Goal: Transaction & Acquisition: Purchase product/service

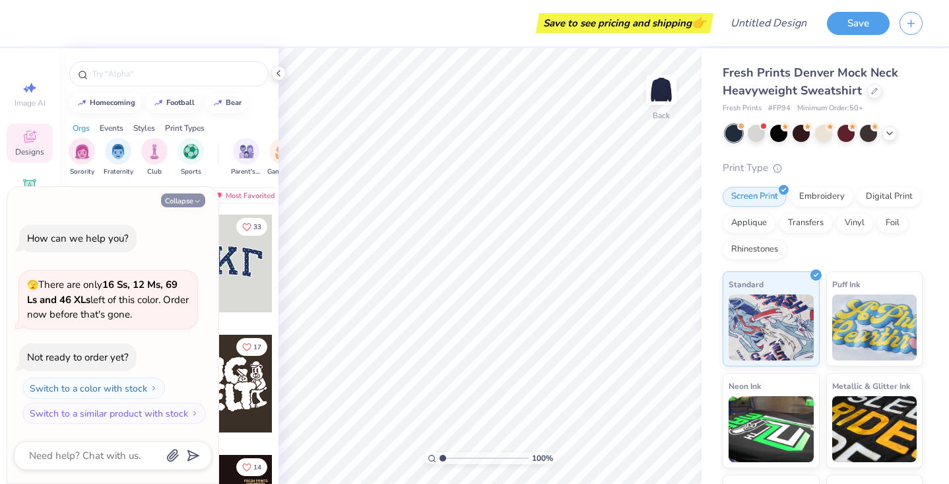
click at [198, 205] on icon "button" at bounding box center [197, 201] width 8 height 8
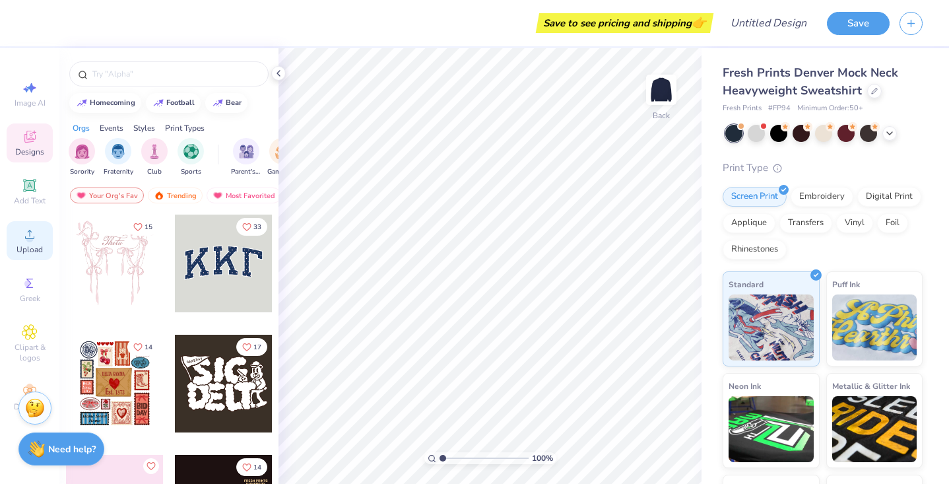
click at [34, 249] on span "Upload" at bounding box center [29, 249] width 26 height 11
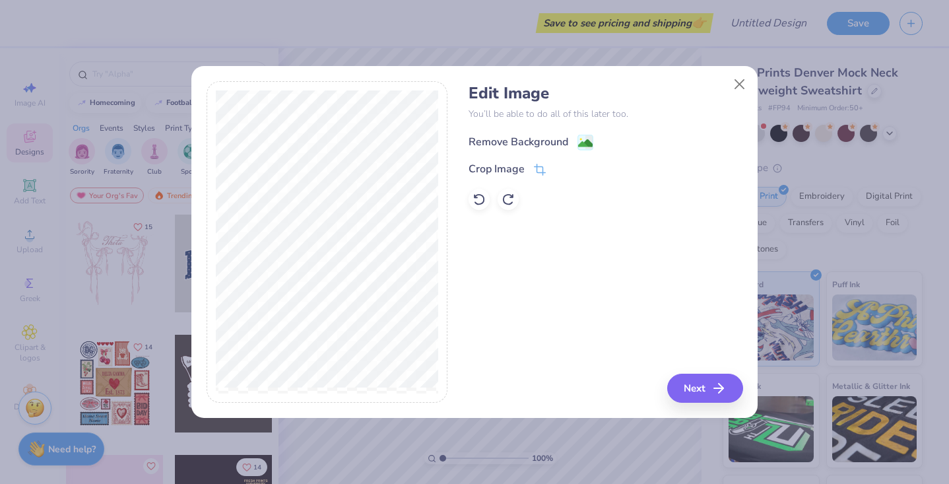
click at [544, 144] on div "Remove Background" at bounding box center [518, 142] width 100 height 16
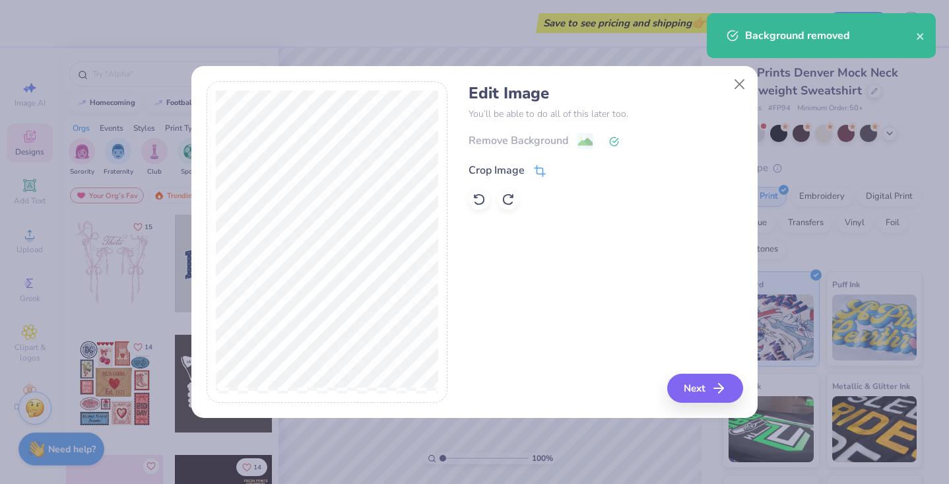
click at [533, 171] on div "Crop Image" at bounding box center [506, 170] width 77 height 16
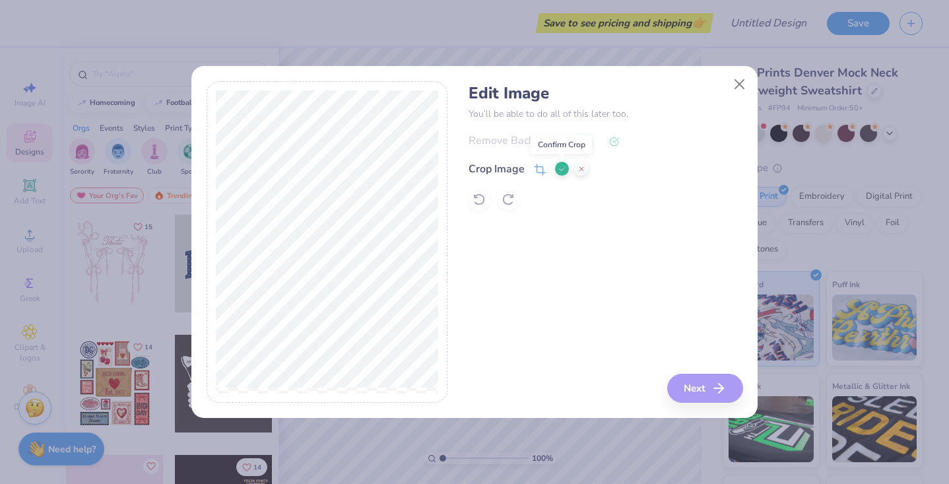
click at [560, 172] on icon at bounding box center [562, 169] width 8 height 8
click at [703, 387] on button "Next" at bounding box center [707, 387] width 76 height 29
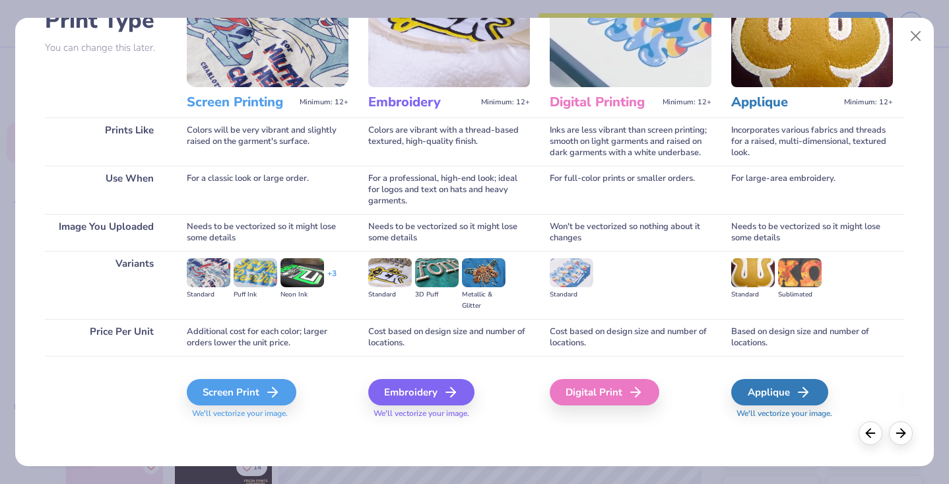
scroll to position [108, 0]
click at [461, 401] on div "Embroidery" at bounding box center [423, 392] width 106 height 26
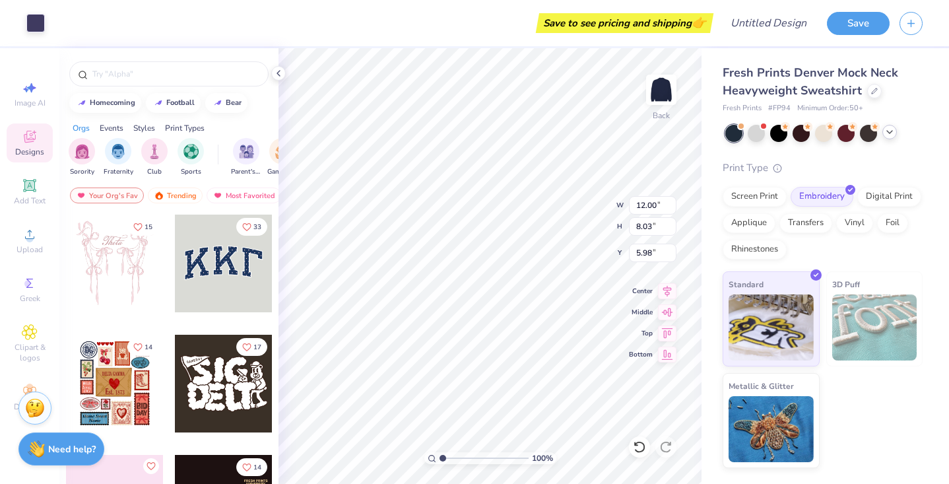
click at [894, 131] on icon at bounding box center [889, 132] width 11 height 11
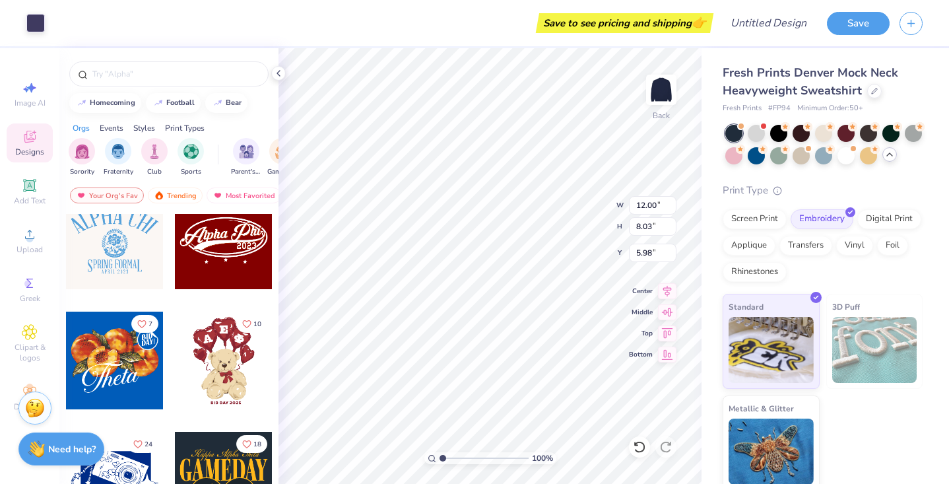
scroll to position [418, 0]
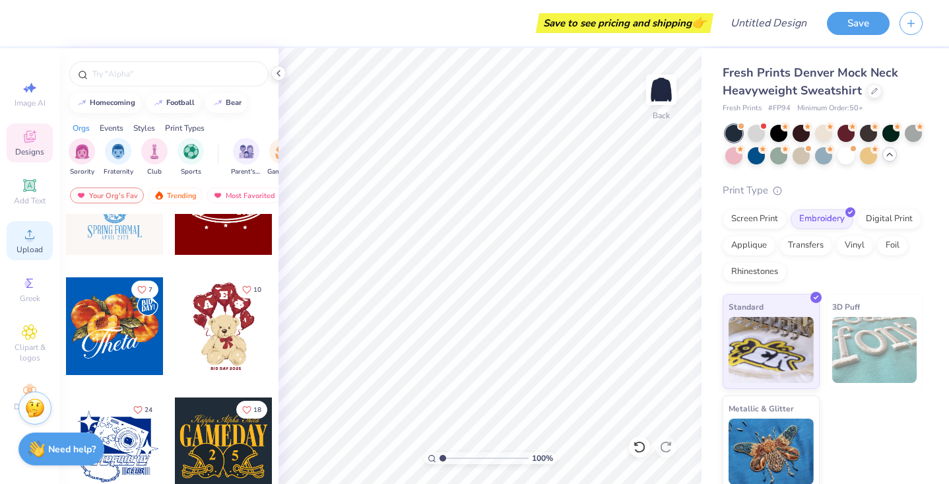
click at [32, 249] on span "Upload" at bounding box center [29, 249] width 26 height 11
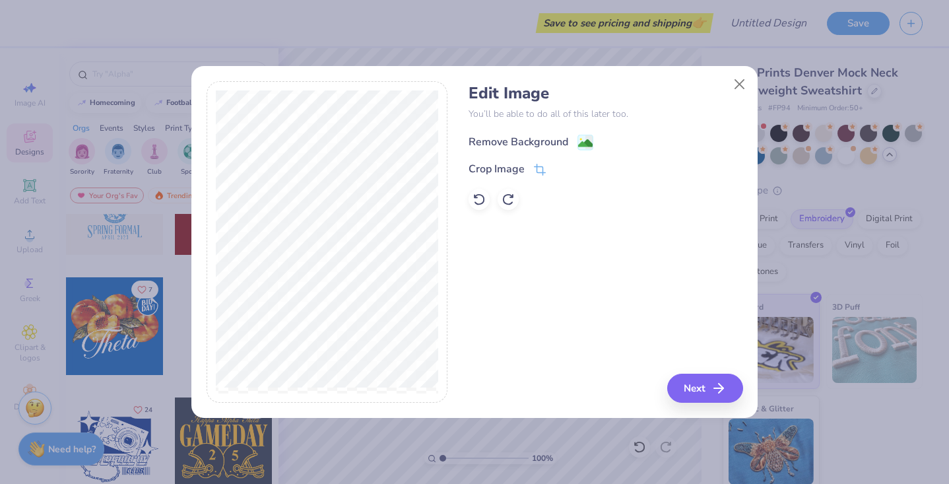
click at [583, 133] on div "Remove Background" at bounding box center [605, 141] width 274 height 16
click at [580, 140] on g at bounding box center [586, 143] width 16 height 16
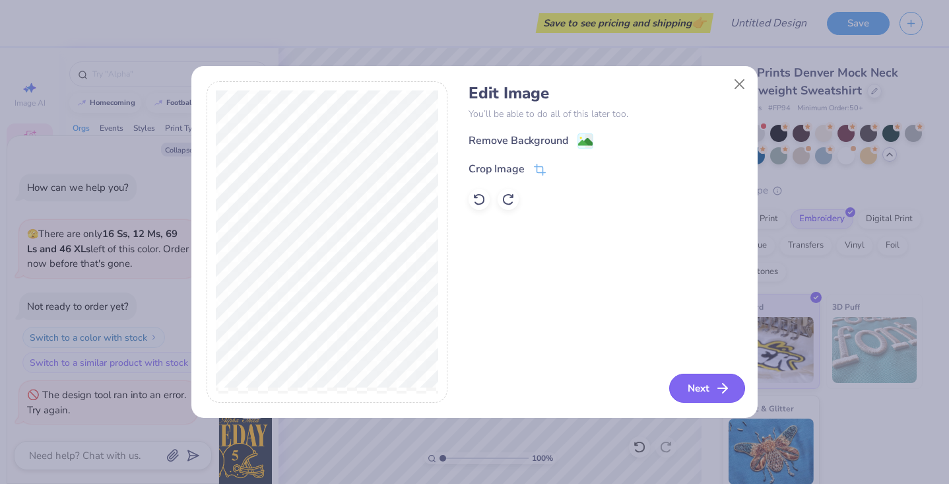
click at [702, 398] on button "Next" at bounding box center [707, 387] width 76 height 29
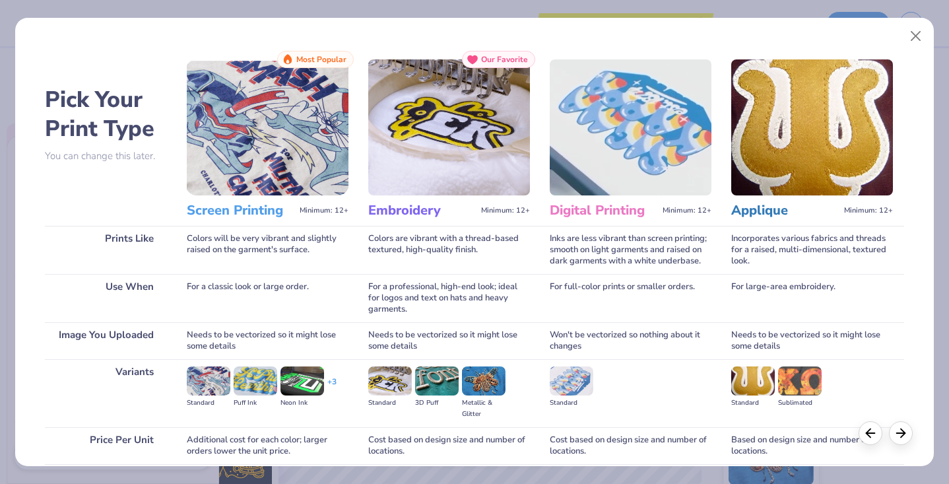
click at [421, 168] on img at bounding box center [449, 127] width 162 height 136
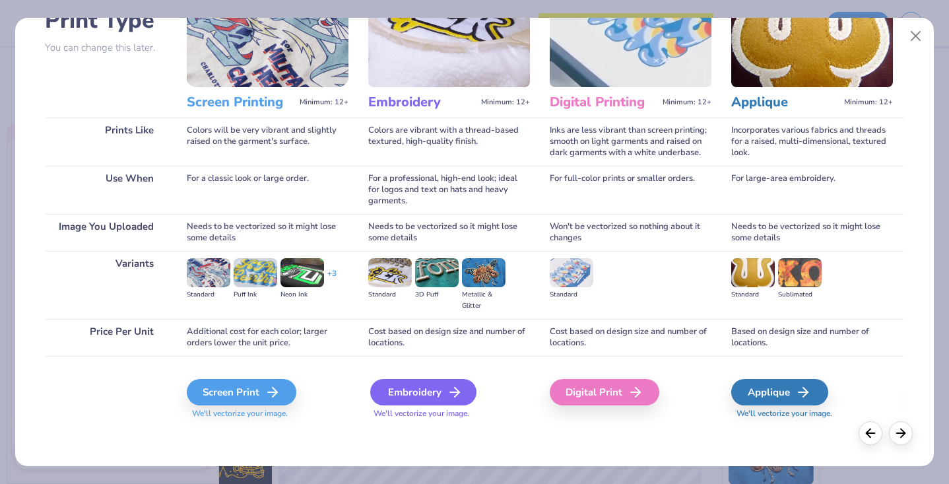
scroll to position [108, 0]
click at [450, 398] on icon at bounding box center [455, 392] width 16 height 16
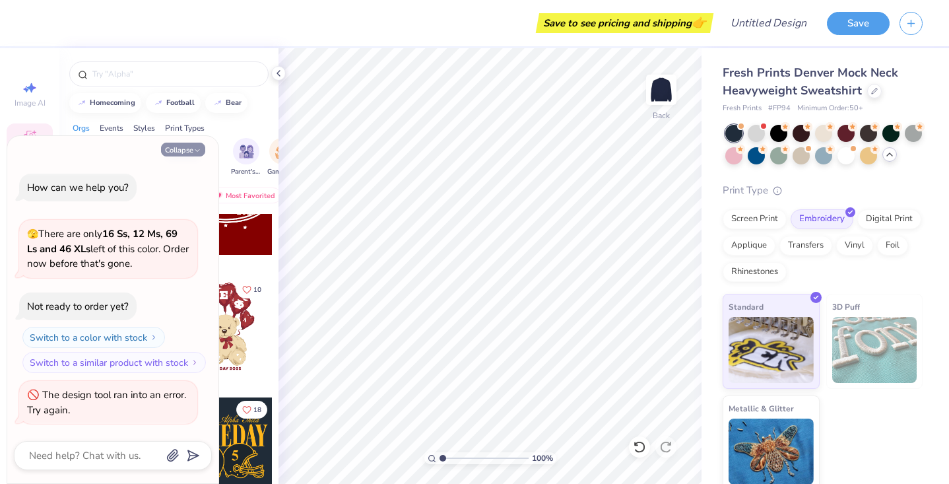
click at [193, 154] on button "Collapse" at bounding box center [183, 150] width 44 height 14
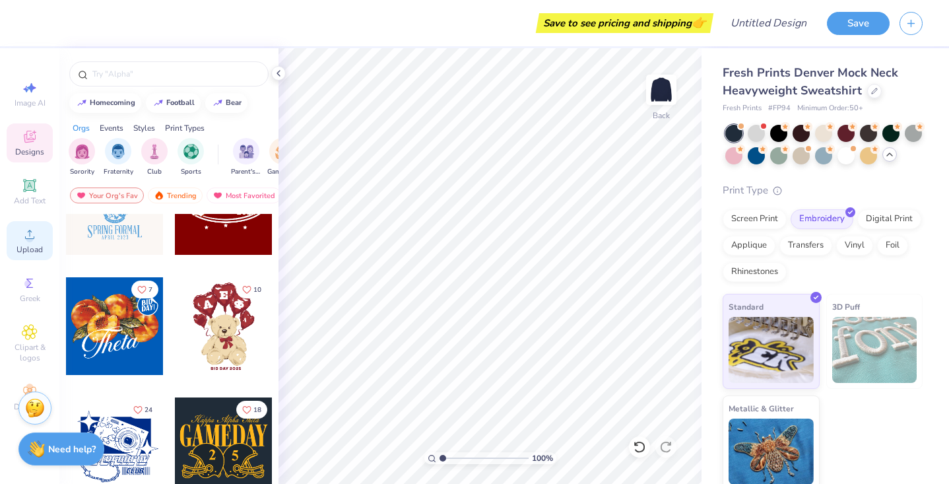
click at [27, 251] on span "Upload" at bounding box center [29, 249] width 26 height 11
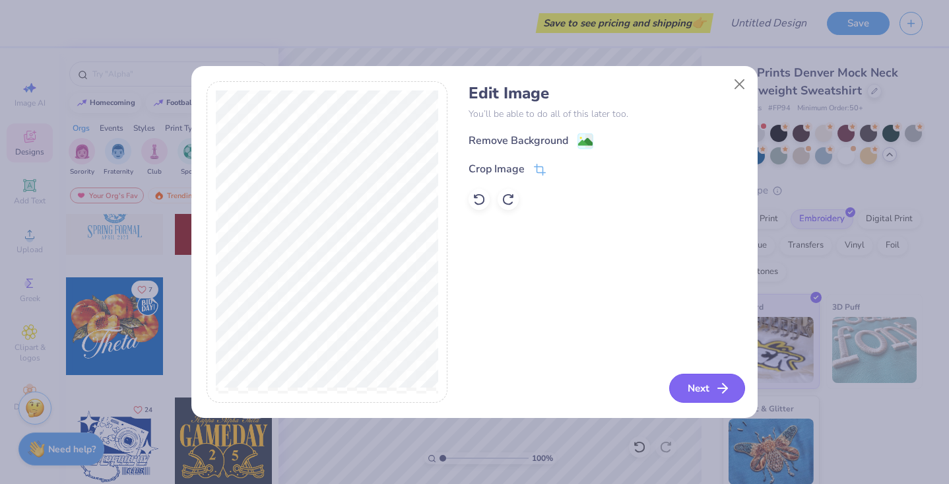
click at [701, 387] on button "Next" at bounding box center [707, 387] width 76 height 29
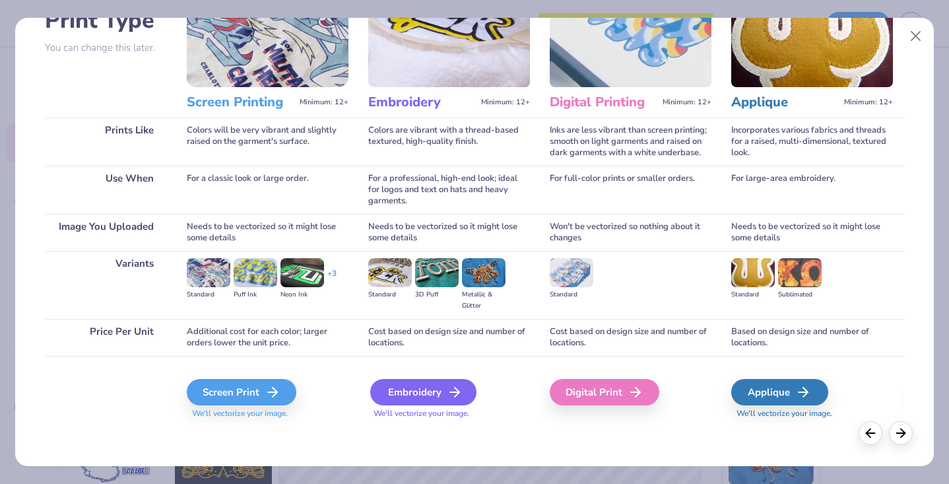
click at [399, 394] on div "Embroidery" at bounding box center [423, 392] width 106 height 26
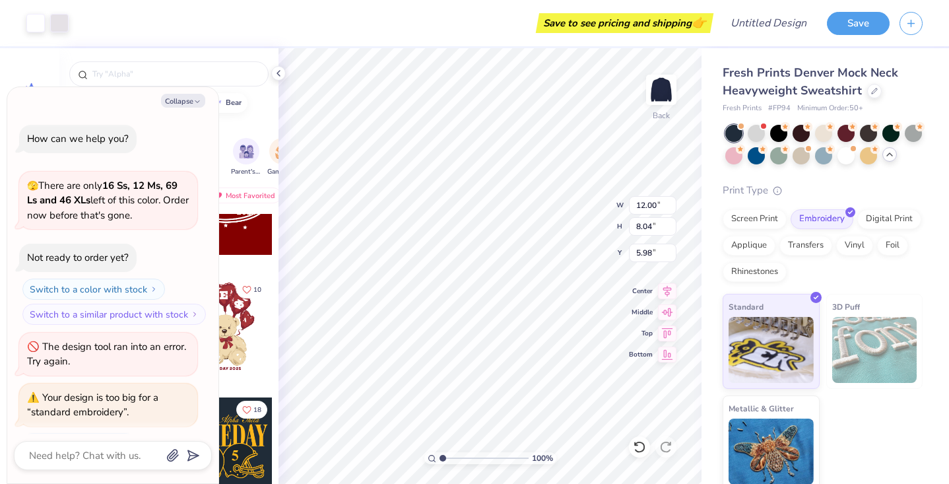
scroll to position [58, 0]
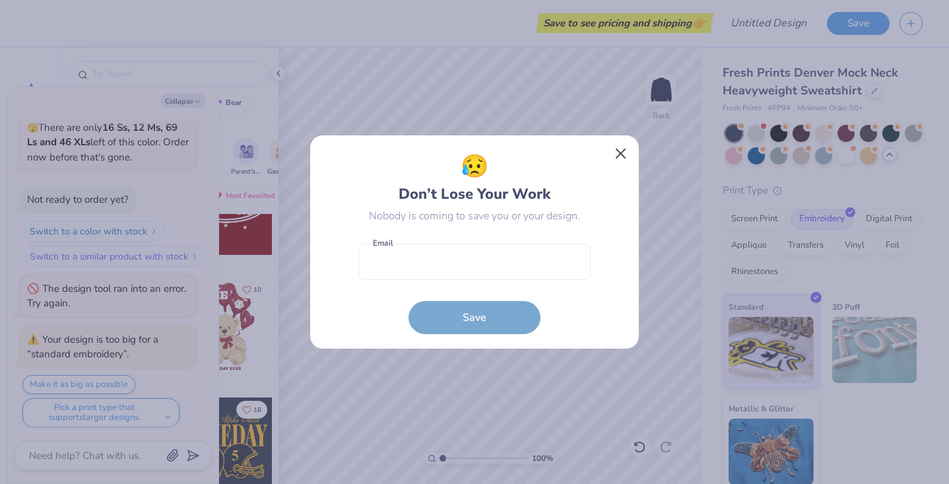
click at [616, 155] on button "Close" at bounding box center [620, 153] width 25 height 25
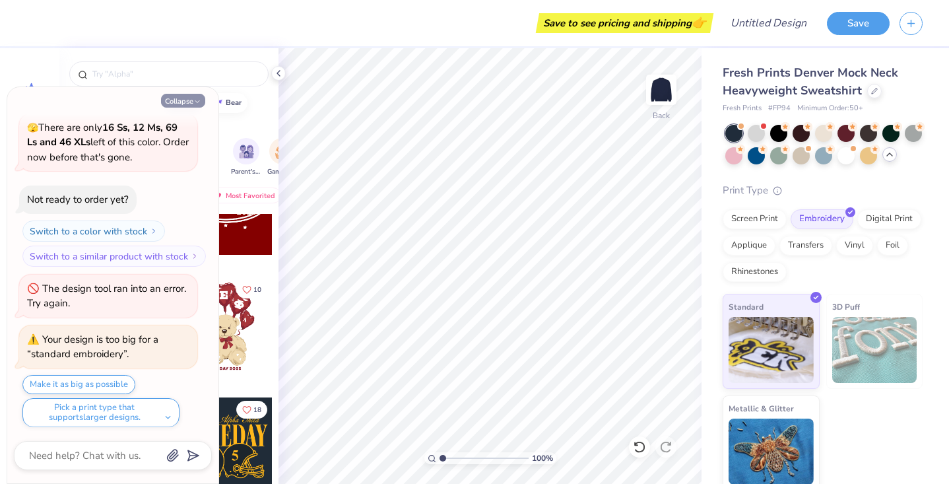
click at [205, 100] on button "Collapse" at bounding box center [183, 101] width 44 height 14
type textarea "x"
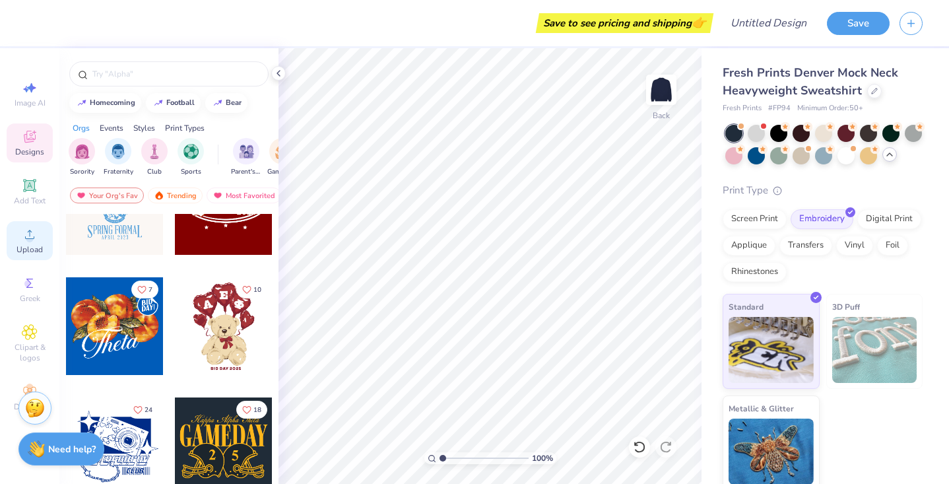
click at [32, 248] on span "Upload" at bounding box center [29, 249] width 26 height 11
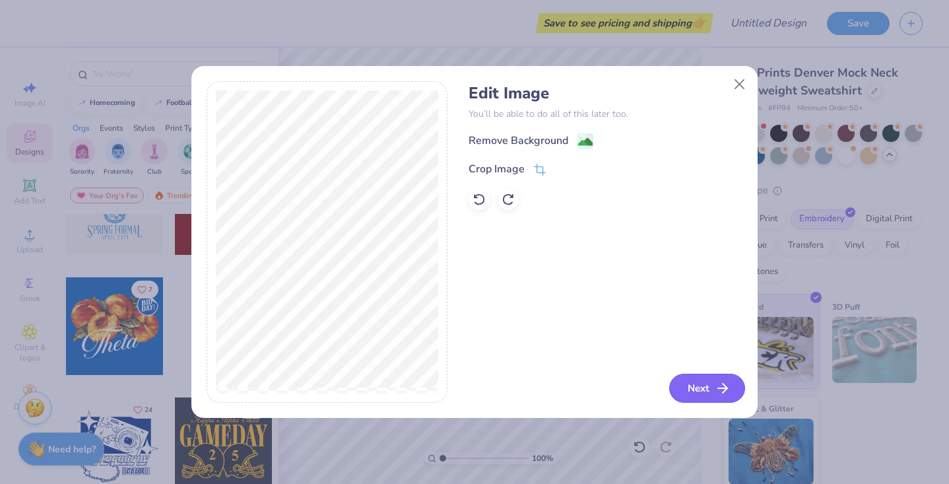
click at [726, 388] on polyline "button" at bounding box center [725, 387] width 5 height 9
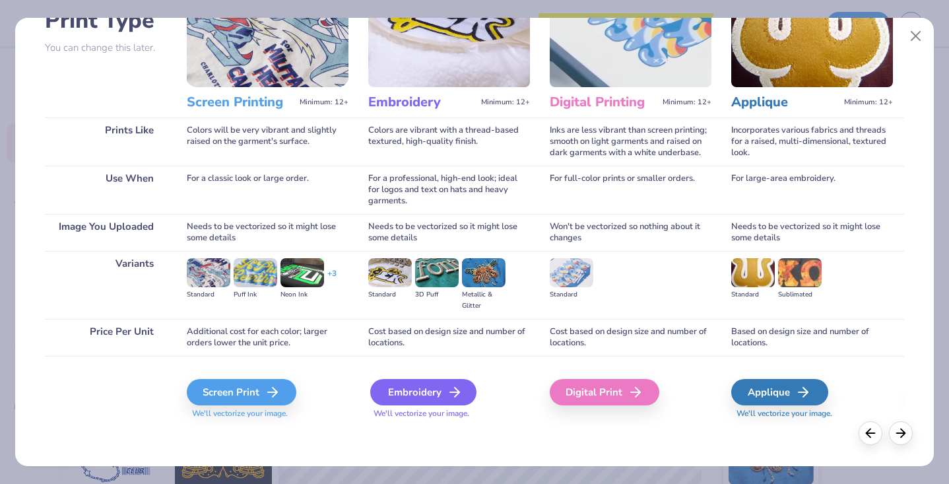
scroll to position [108, 0]
click at [422, 381] on div "Embroidery" at bounding box center [423, 392] width 106 height 26
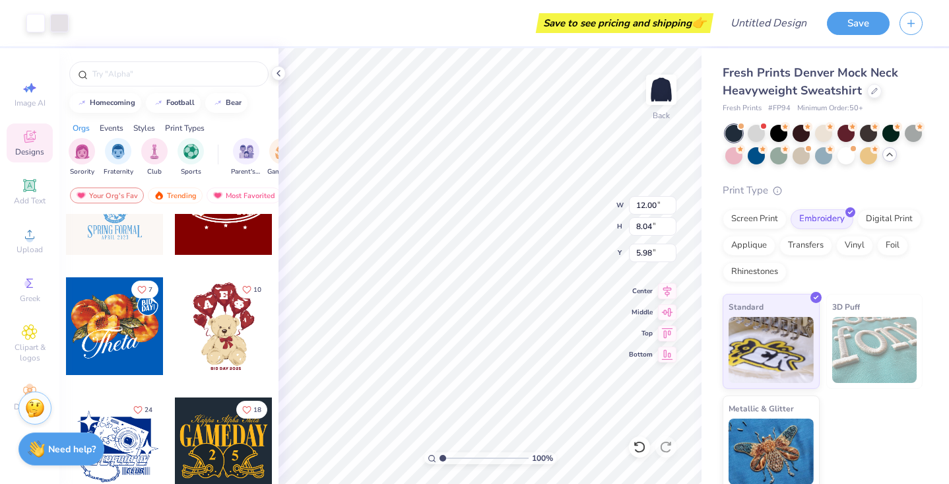
type input "9.68"
type input "6.49"
type input "0.50"
type input "8.64"
type input "5.79"
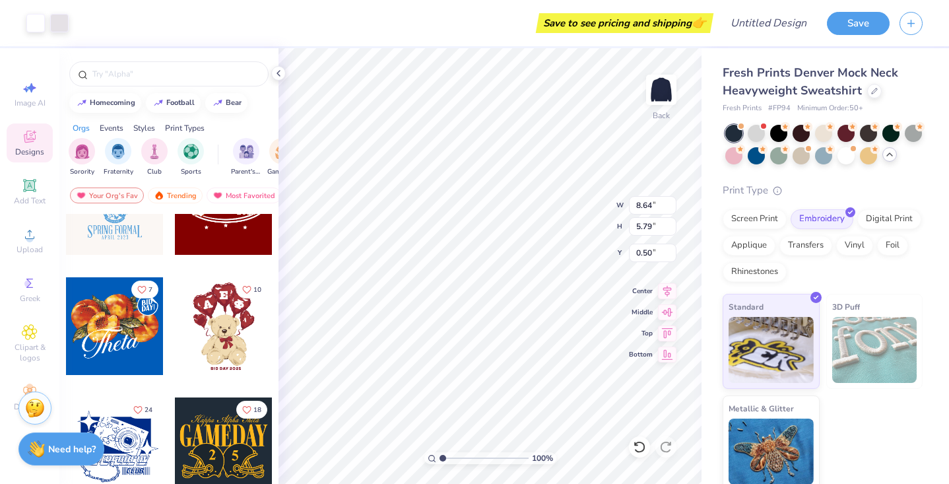
type input "1.37"
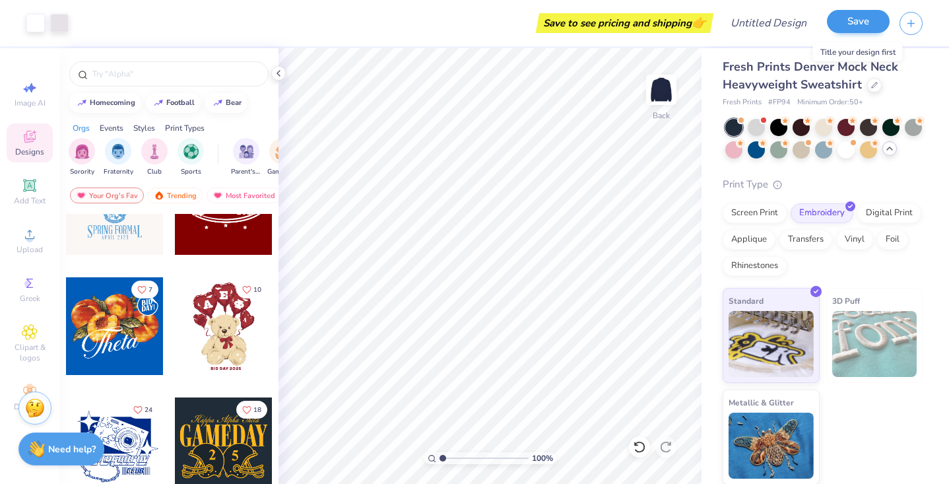
click at [850, 16] on button "Save" at bounding box center [858, 21] width 63 height 23
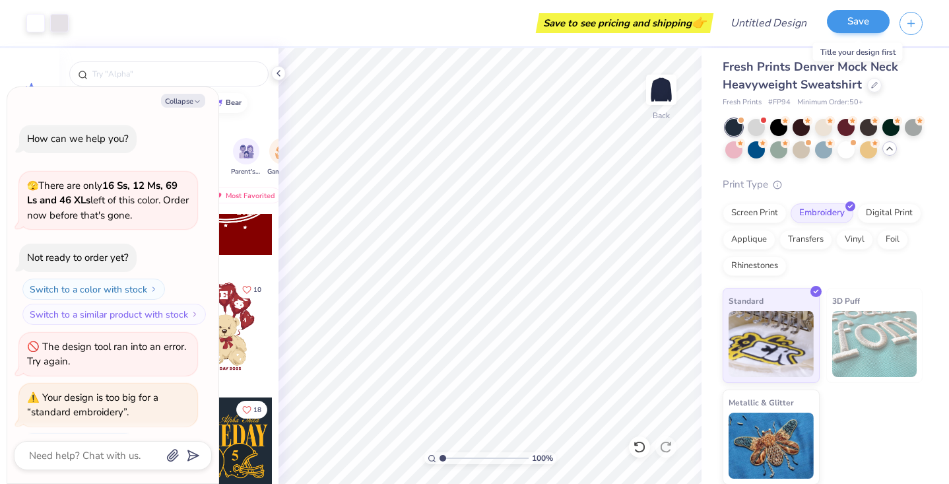
scroll to position [94, 0]
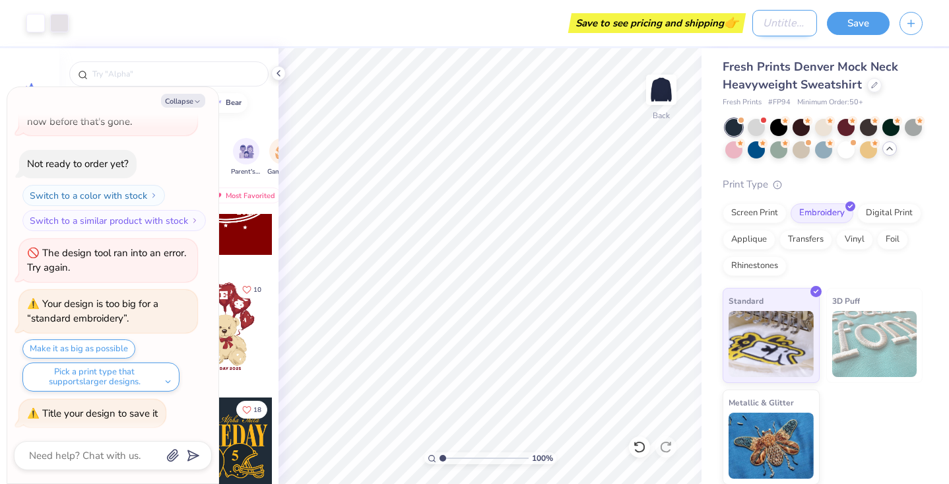
type textarea "x"
click at [787, 22] on input "Design Title" at bounding box center [784, 23] width 65 height 26
type input "m"
type textarea "x"
type input "mo"
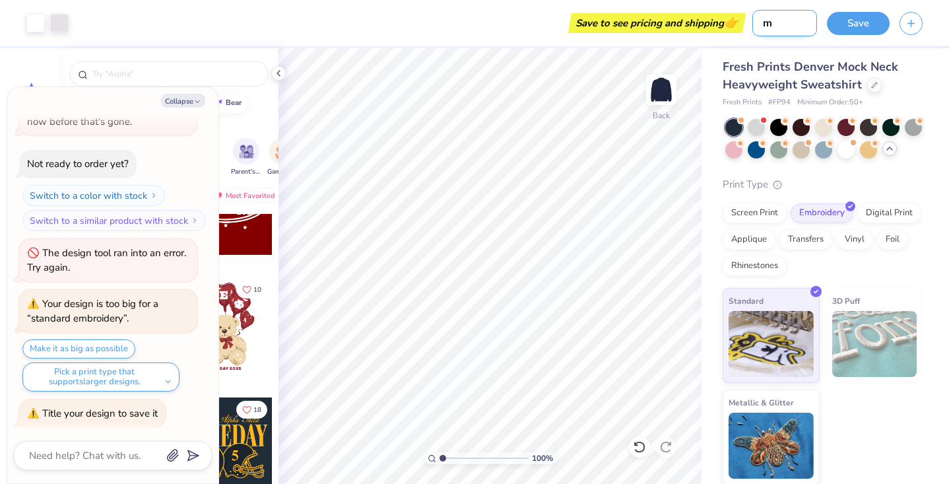
type textarea "x"
type input "moc"
type textarea "x"
type input "mock"
type textarea "x"
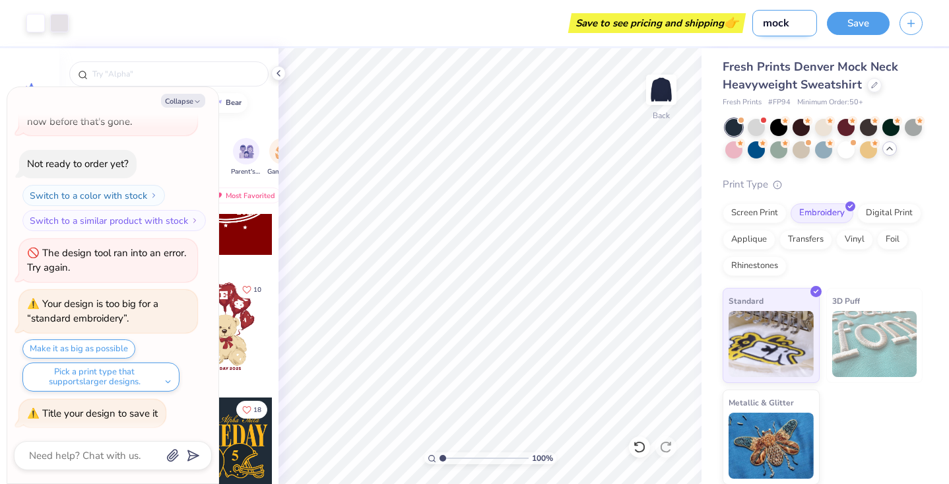
type input "mock"
type textarea "x"
type input "mock e"
type textarea "x"
type input "[PERSON_NAME]"
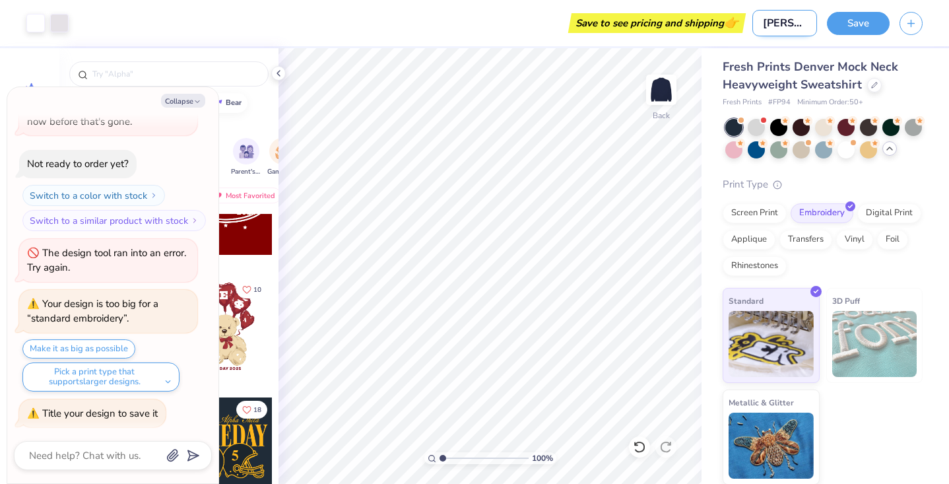
type textarea "x"
type input "mock [PERSON_NAME]"
type textarea "x"
type input "mock [PERSON_NAME]"
click at [845, 23] on button "Save" at bounding box center [858, 21] width 63 height 23
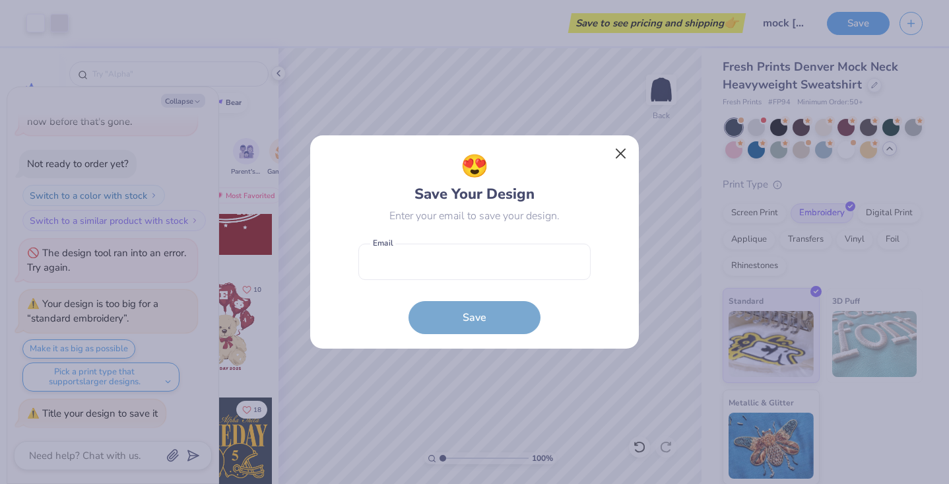
click at [617, 161] on button "Close" at bounding box center [620, 153] width 25 height 25
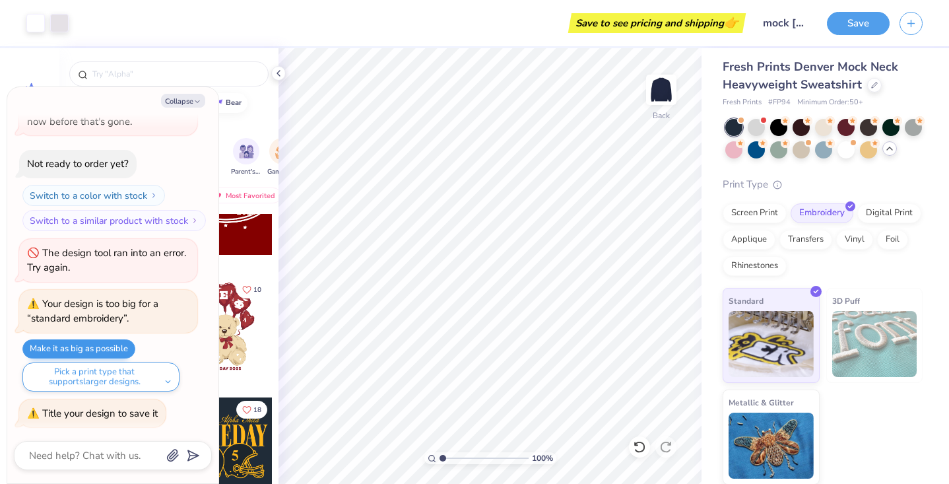
click at [104, 352] on button "Make it as big as possible" at bounding box center [78, 348] width 113 height 19
click at [94, 346] on button "Make it as big as possible" at bounding box center [78, 348] width 113 height 19
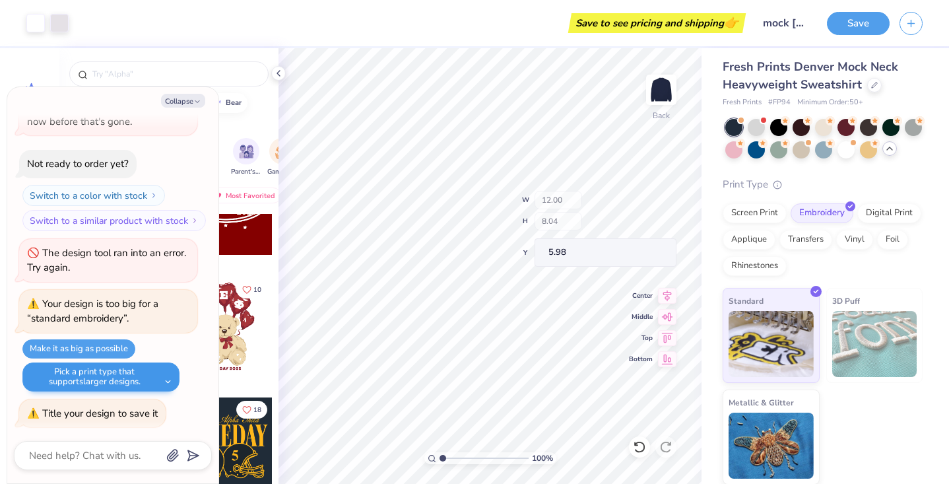
type textarea "x"
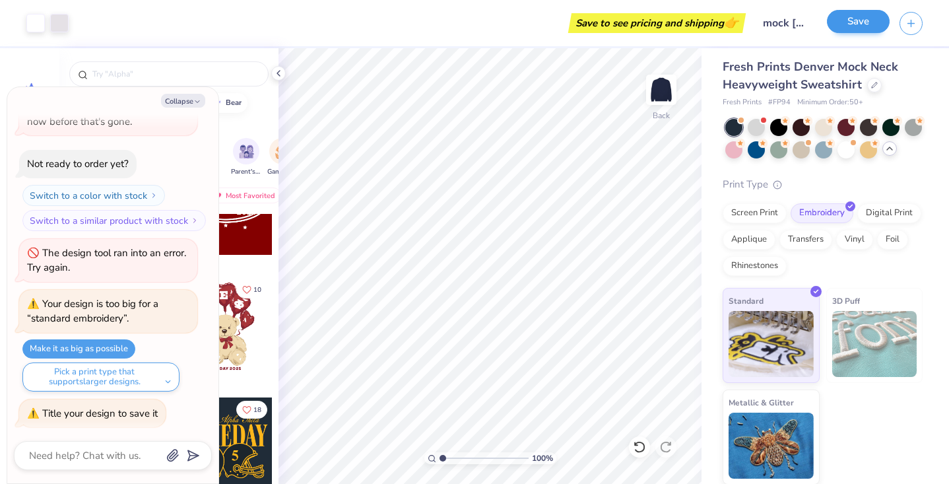
click at [862, 23] on button "Save" at bounding box center [858, 21] width 63 height 23
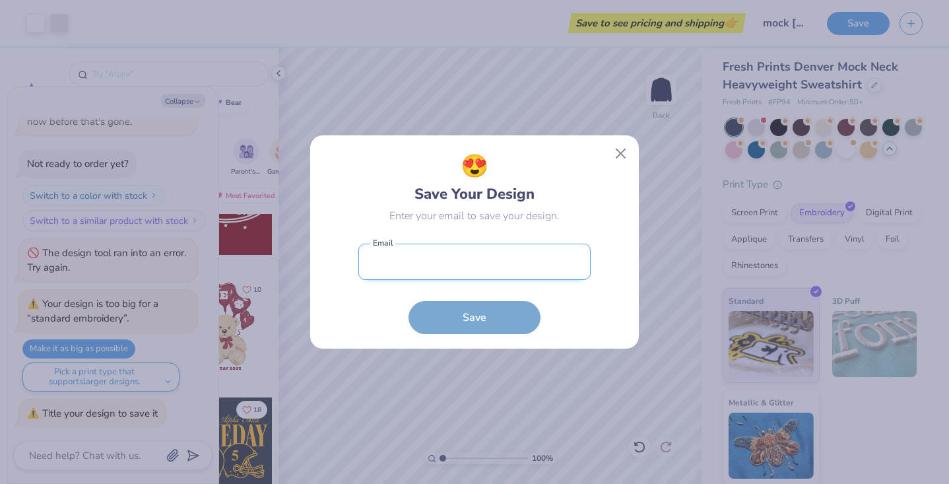
click at [561, 244] on input "email" at bounding box center [474, 261] width 232 height 36
type input "[EMAIL_ADDRESS][DOMAIN_NAME]"
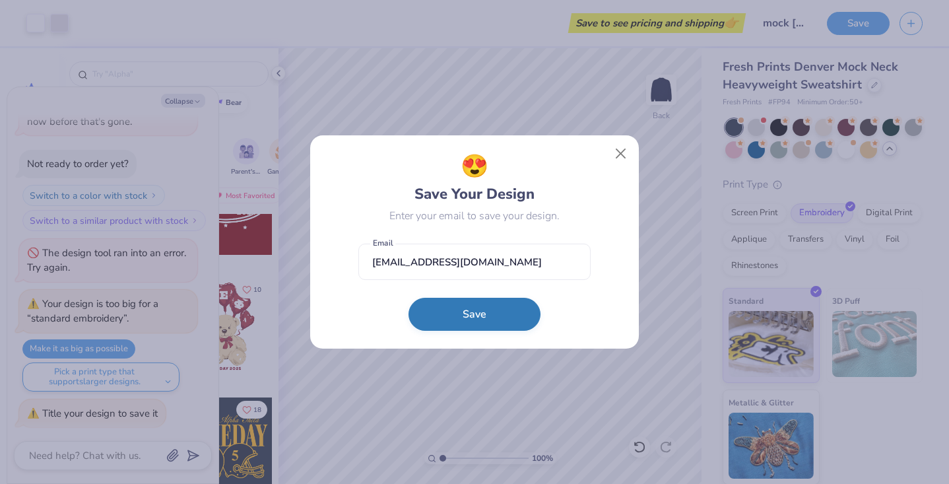
click at [507, 327] on button "Save" at bounding box center [474, 314] width 132 height 33
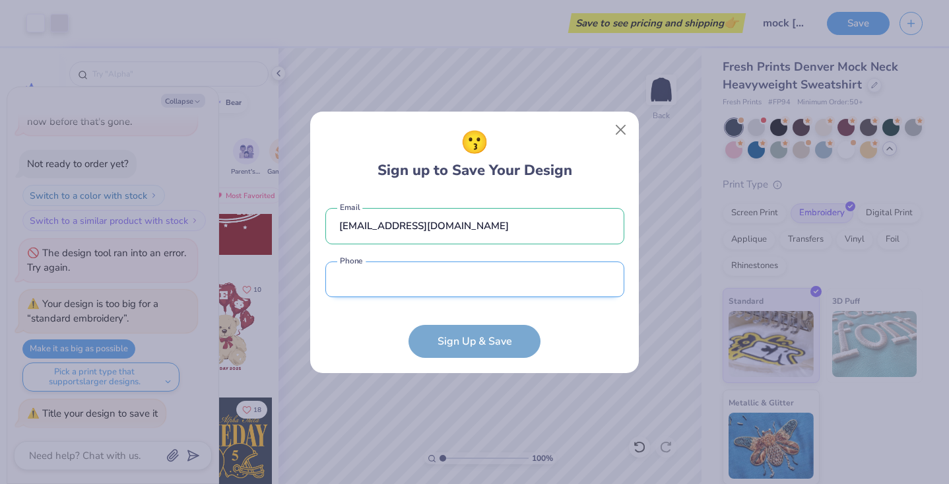
type input "[PHONE_NUMBER]"
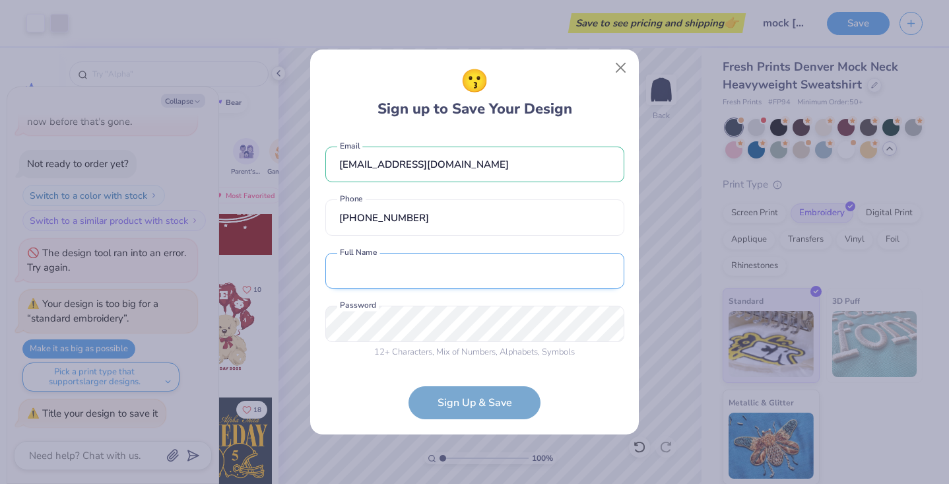
type input "[PERSON_NAME] [PERSON_NAME]"
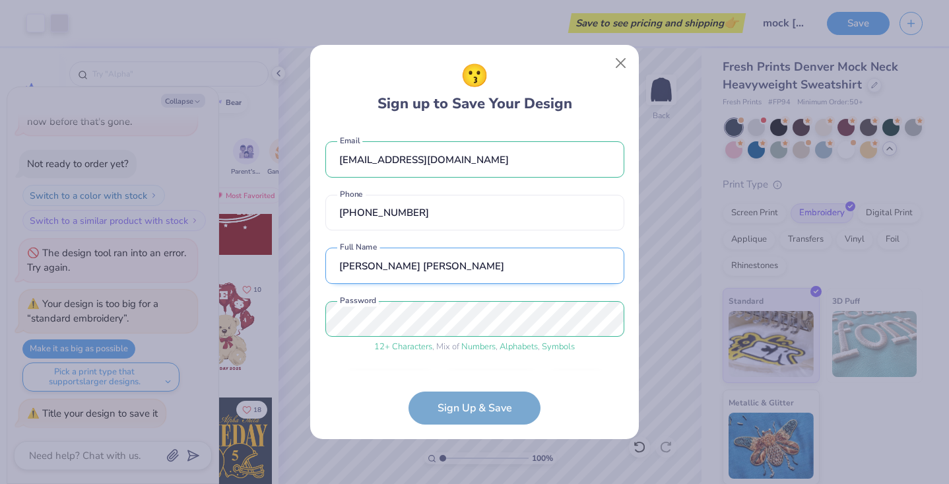
scroll to position [40, 0]
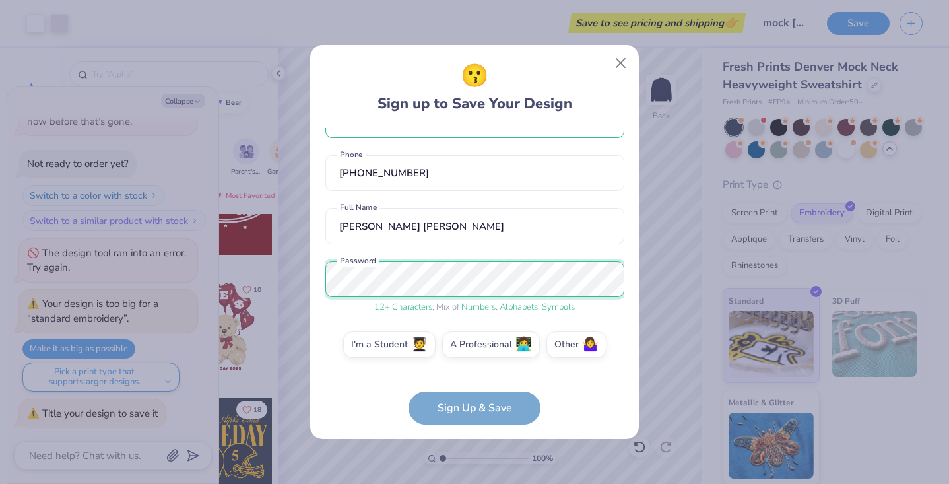
click at [230, 249] on div "😗 Sign up to Save Your Design [EMAIL_ADDRESS][DOMAIN_NAME] Email [PHONE_NUMBER]…" at bounding box center [474, 242] width 949 height 484
click at [479, 408] on form "[EMAIL_ADDRESS][DOMAIN_NAME] Email [PHONE_NUMBER] Phone [PERSON_NAME] [PERSON_N…" at bounding box center [474, 276] width 299 height 296
click at [499, 408] on form "[EMAIL_ADDRESS][DOMAIN_NAME] Email [PHONE_NUMBER] Phone [PERSON_NAME] [PERSON_N…" at bounding box center [474, 276] width 299 height 296
click at [579, 346] on label "Other 🤷‍♀️" at bounding box center [576, 342] width 60 height 26
click at [479, 383] on input "Other 🤷‍♀️" at bounding box center [474, 387] width 9 height 9
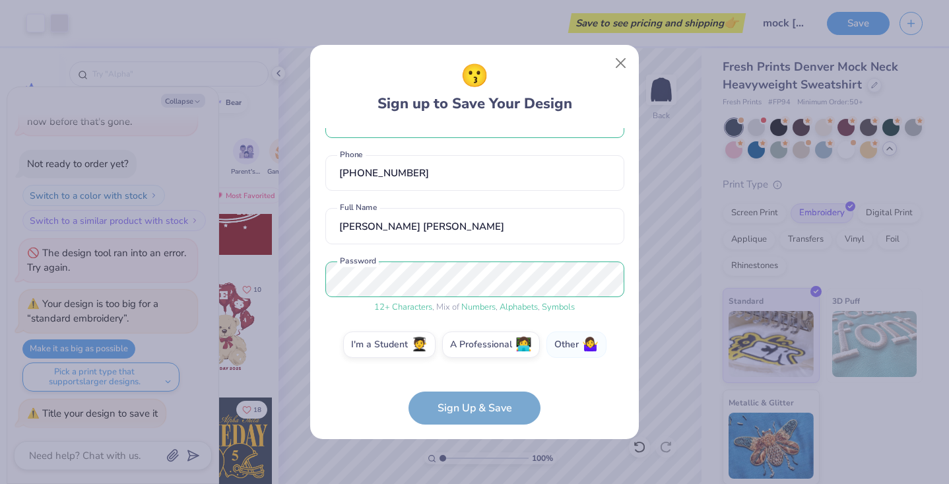
scroll to position [93, 0]
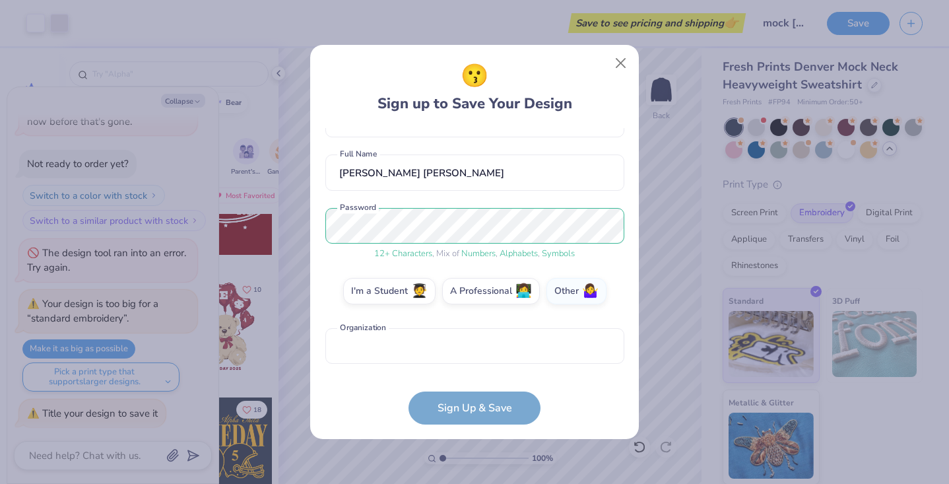
click at [484, 410] on form "[EMAIL_ADDRESS][DOMAIN_NAME] Email [PHONE_NUMBER] Phone [PERSON_NAME] [PERSON_N…" at bounding box center [474, 276] width 299 height 296
click at [502, 320] on div "[EMAIL_ADDRESS][DOMAIN_NAME] Email [PHONE_NUMBER] Phone [PERSON_NAME] [PERSON_N…" at bounding box center [474, 249] width 299 height 242
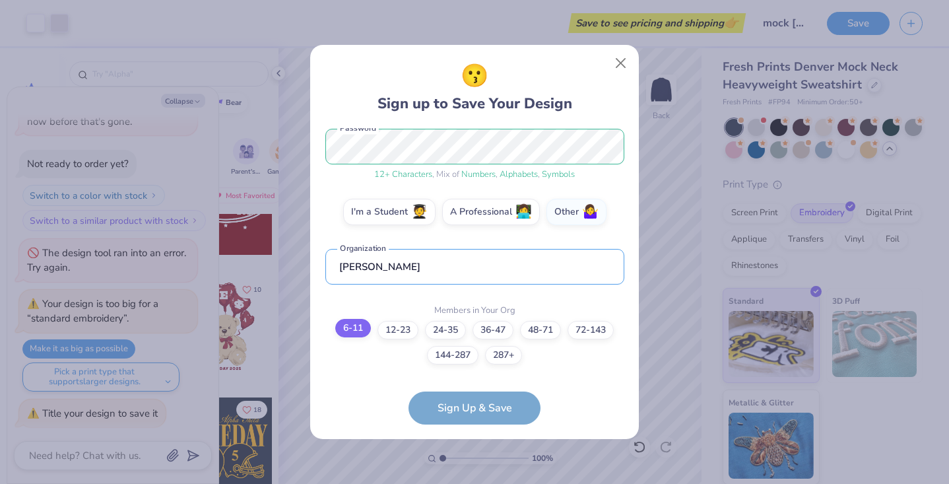
type input "[PERSON_NAME]"
click at [362, 331] on label "6-11" at bounding box center [353, 328] width 36 height 18
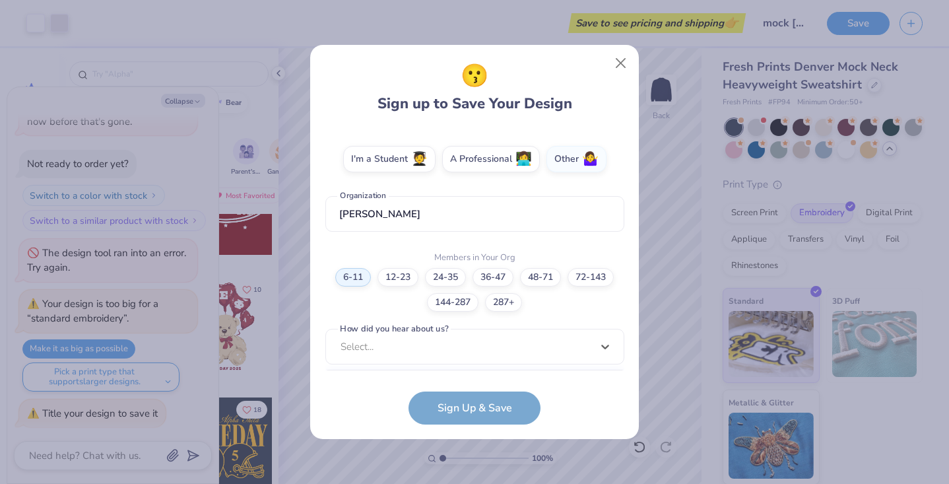
click at [486, 360] on div "option Pinterest focused, 1 of 15. 15 results available. Use Up and Down to cho…" at bounding box center [474, 449] width 299 height 241
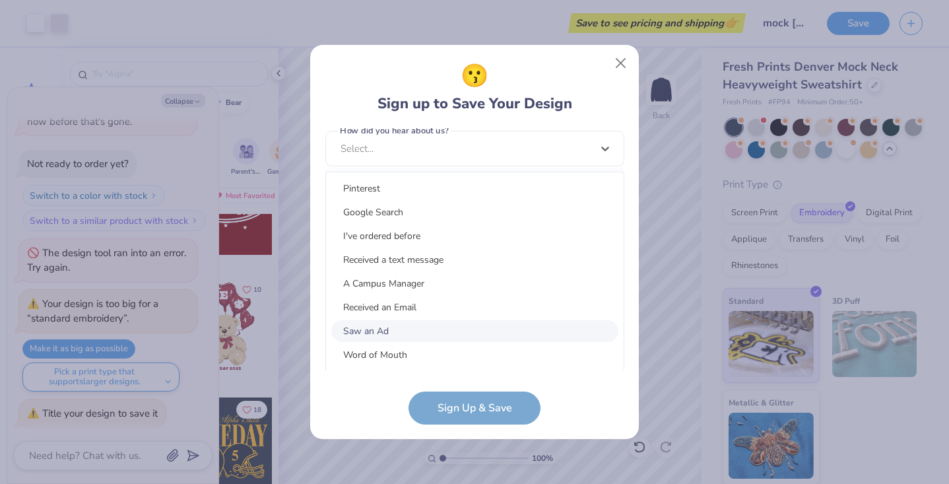
click at [486, 331] on div "Saw an Ad" at bounding box center [474, 331] width 287 height 22
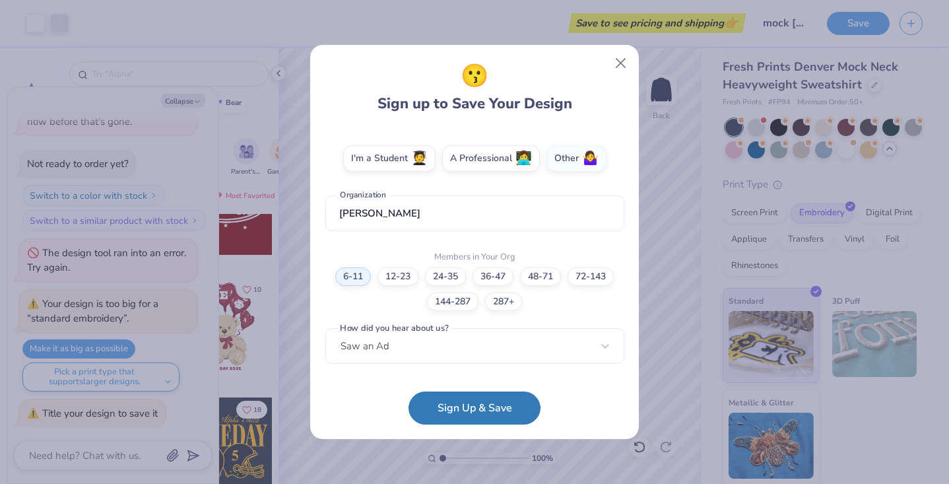
scroll to position [225, 0]
click at [494, 410] on button "Sign Up & Save" at bounding box center [474, 404] width 132 height 33
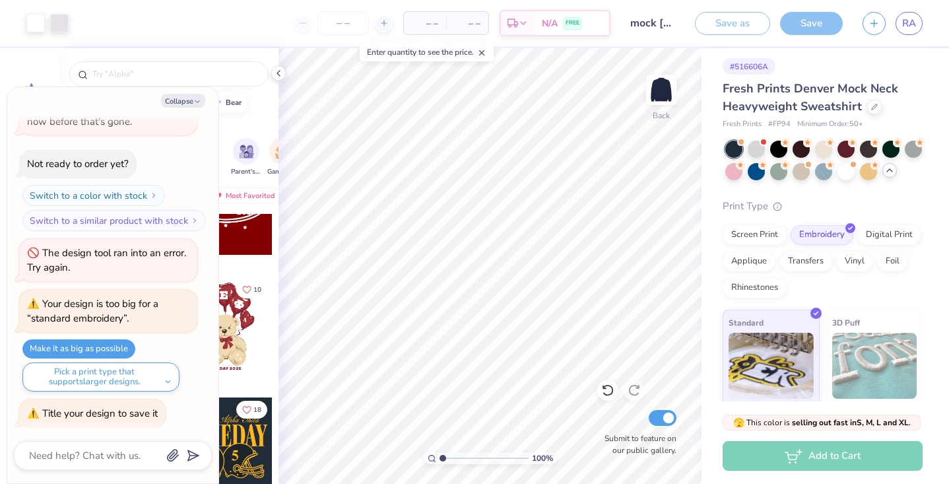
type textarea "x"
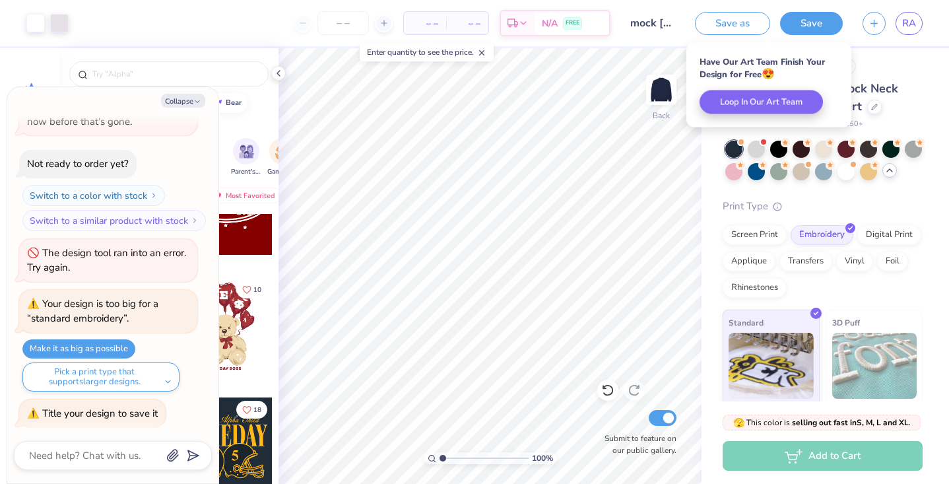
click at [426, 22] on span "– –" at bounding box center [425, 23] width 26 height 14
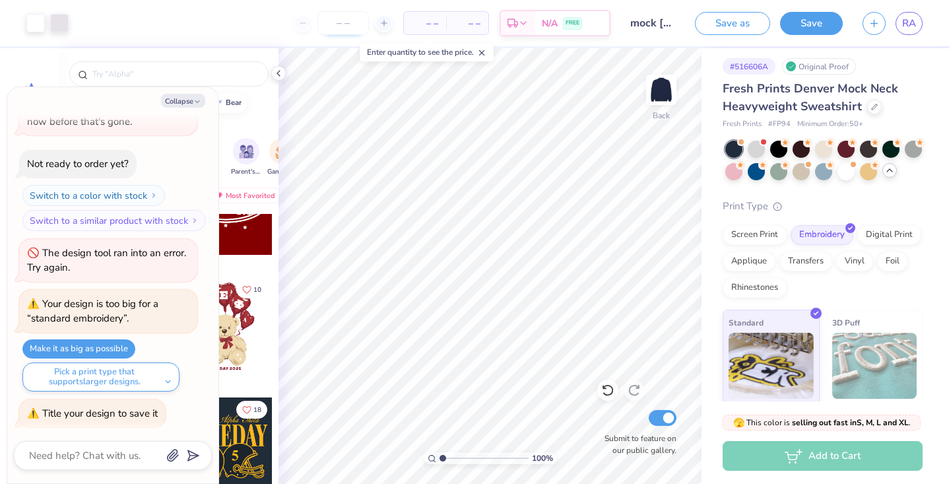
click at [344, 30] on input "number" at bounding box center [342, 23] width 51 height 24
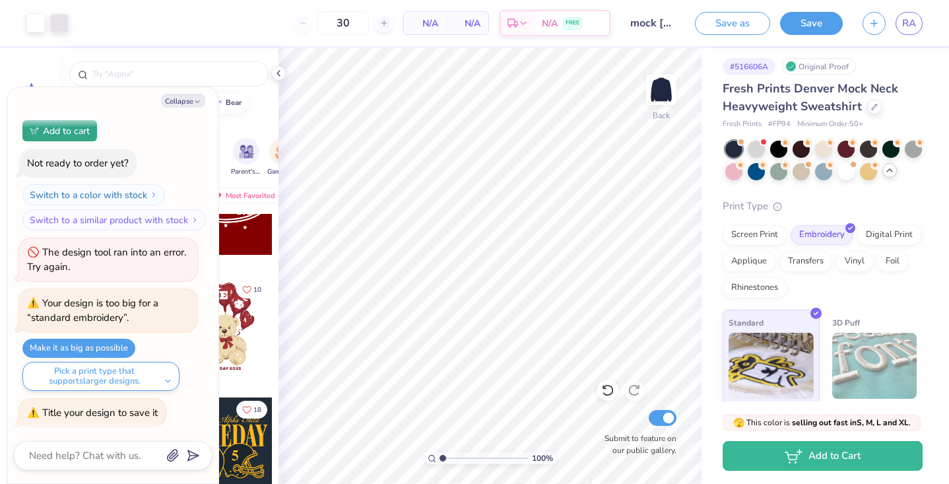
scroll to position [115, 0]
type input "3"
type input "5"
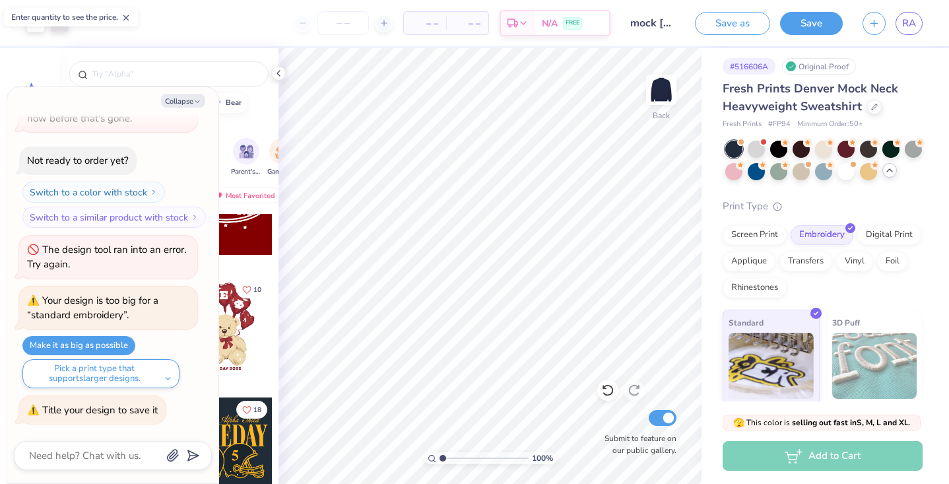
scroll to position [94, 0]
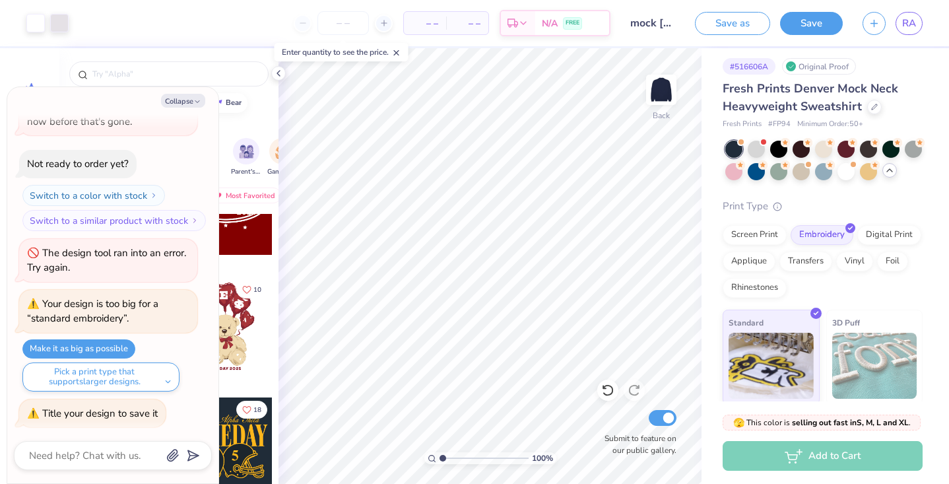
type input "7"
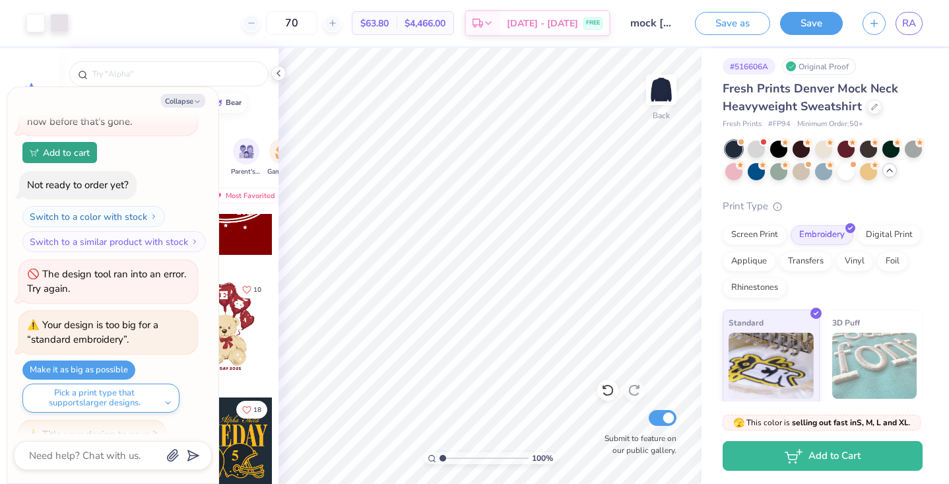
type input "7"
type input "1"
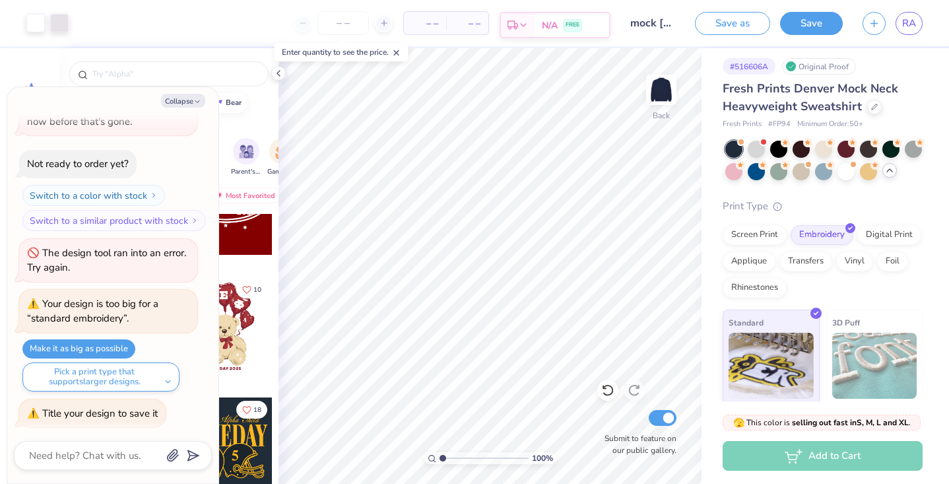
click at [574, 28] on span "FREE" at bounding box center [572, 24] width 14 height 9
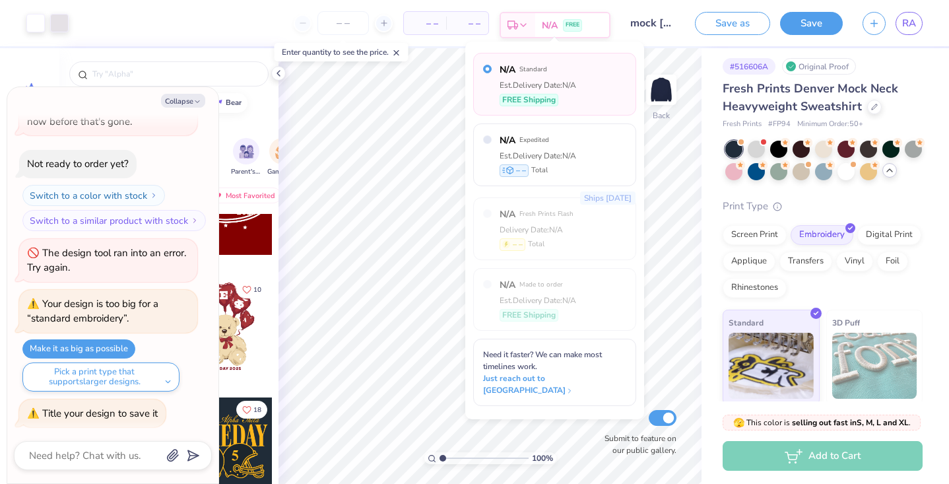
click at [573, 28] on span "FREE" at bounding box center [572, 24] width 14 height 9
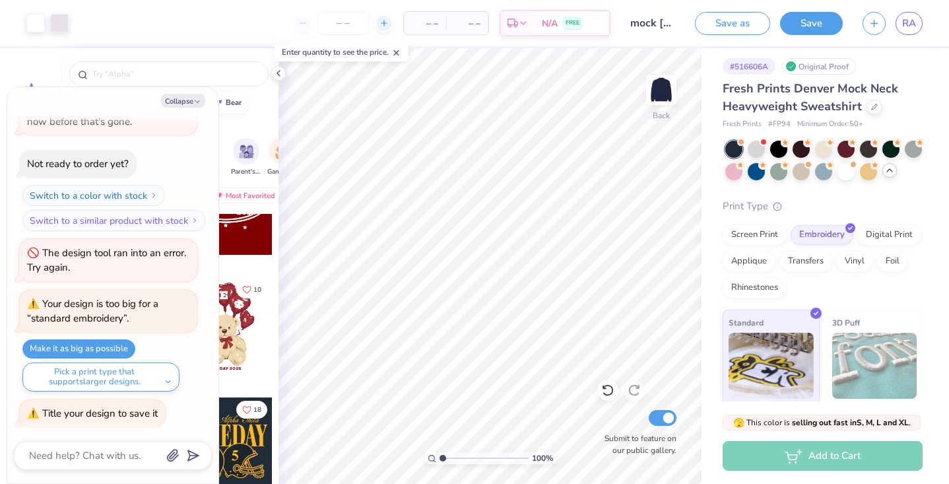
click at [384, 28] on div at bounding box center [384, 24] width 18 height 18
type input "50"
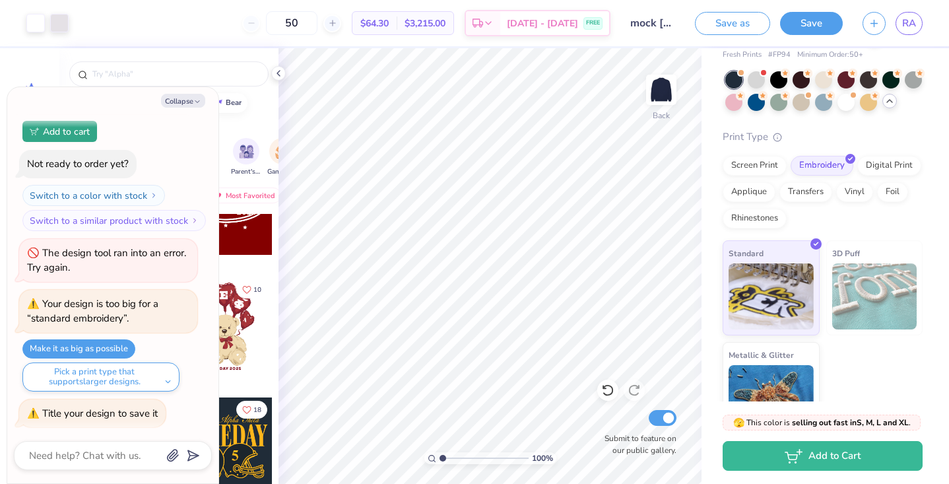
scroll to position [81, 0]
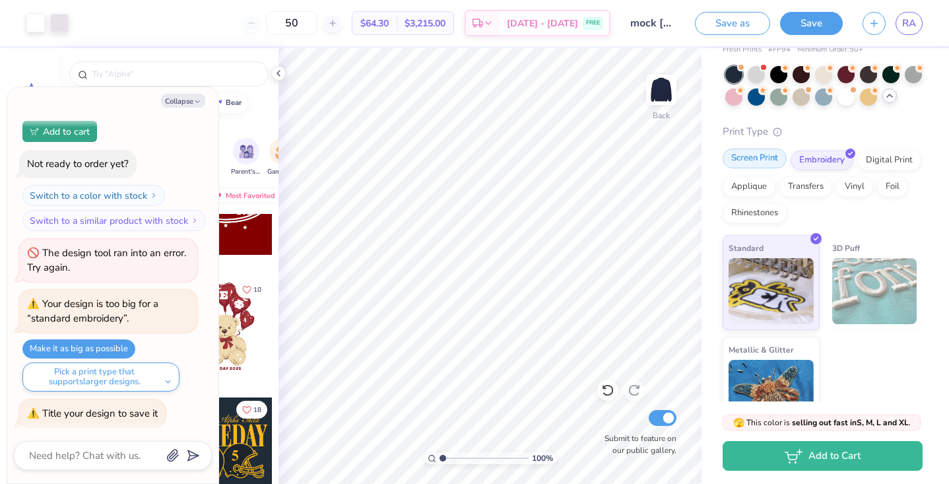
click at [750, 163] on div "Screen Print" at bounding box center [755, 158] width 64 height 20
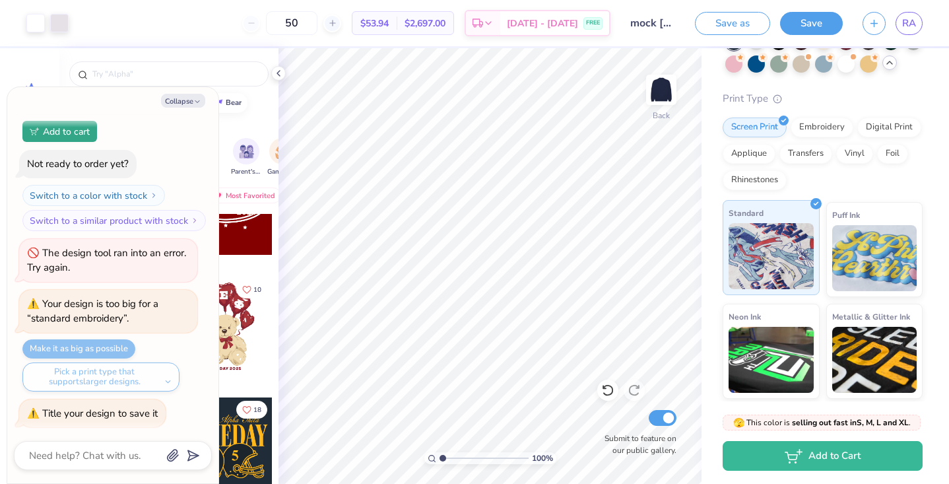
scroll to position [115, 0]
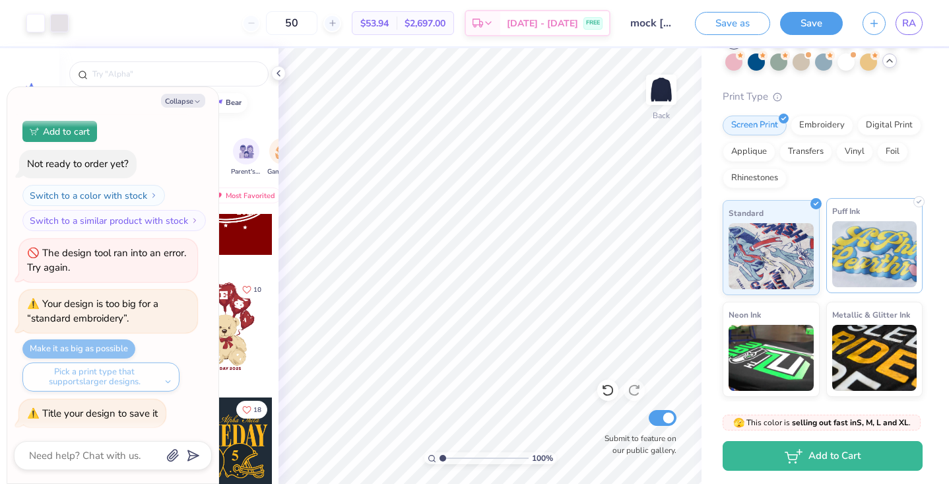
click at [854, 238] on img at bounding box center [874, 254] width 85 height 66
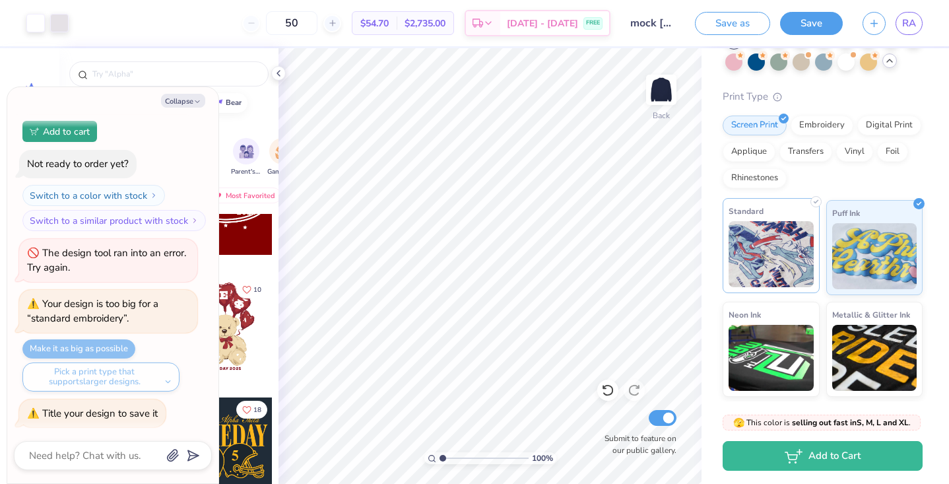
click at [776, 274] on img at bounding box center [770, 254] width 85 height 66
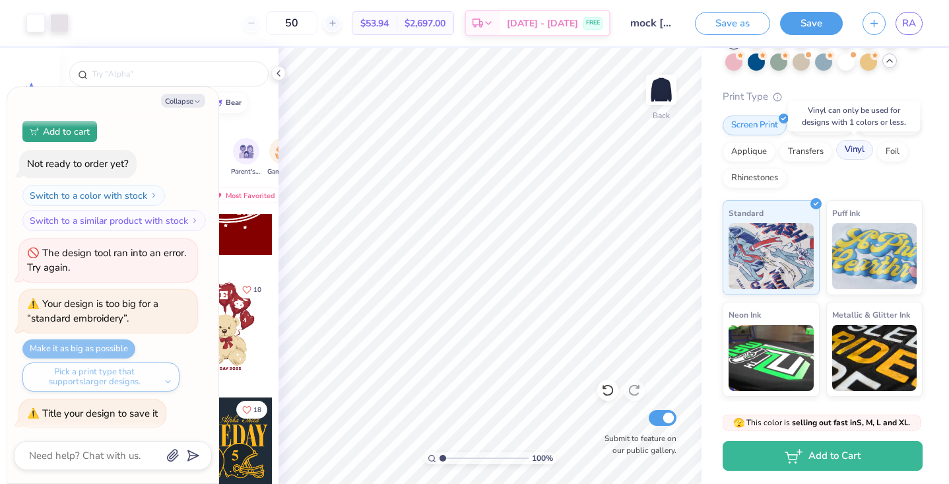
click at [851, 156] on div "Vinyl" at bounding box center [854, 150] width 37 height 20
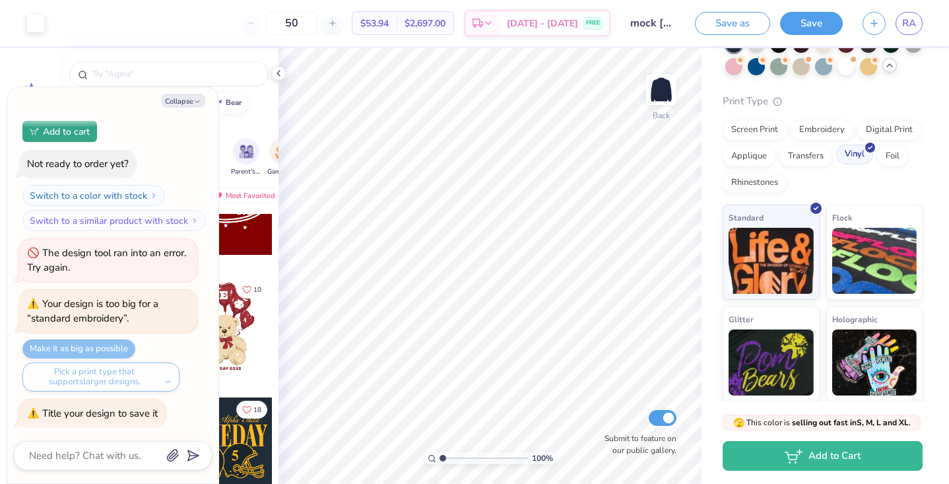
scroll to position [323, 0]
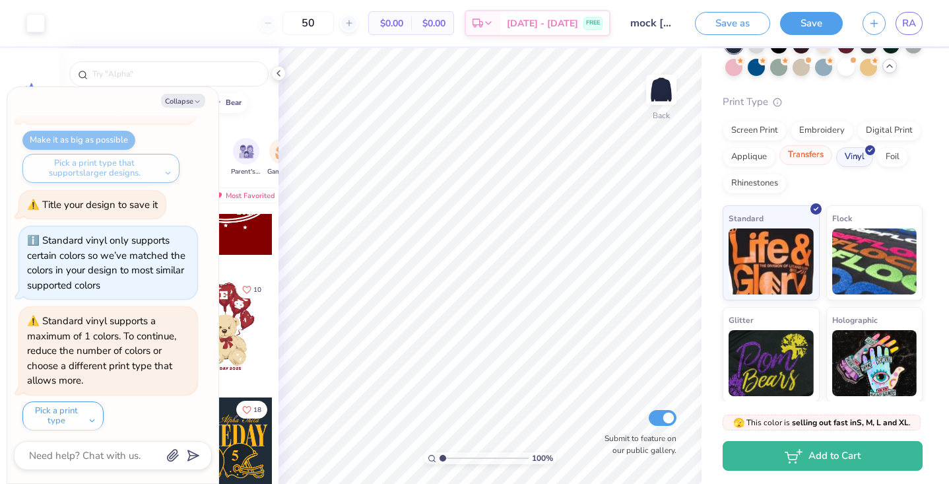
click at [820, 156] on div "Transfers" at bounding box center [805, 155] width 53 height 20
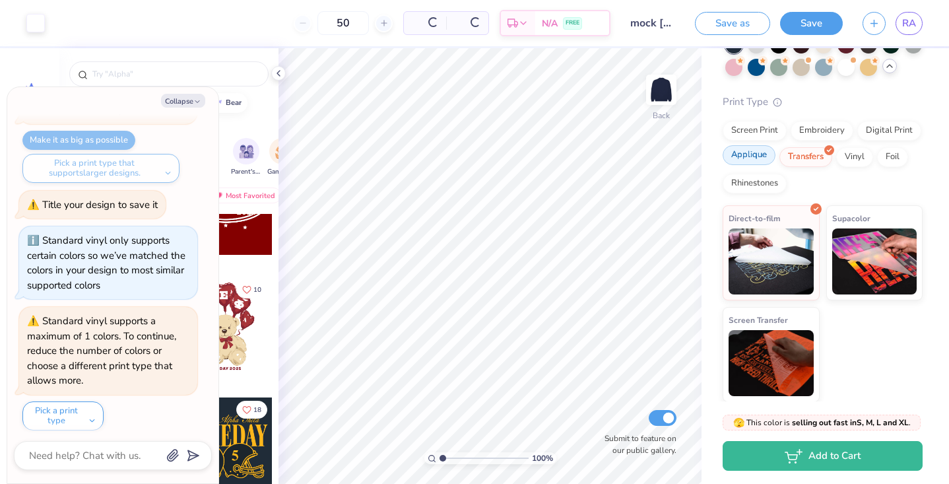
scroll to position [403, 0]
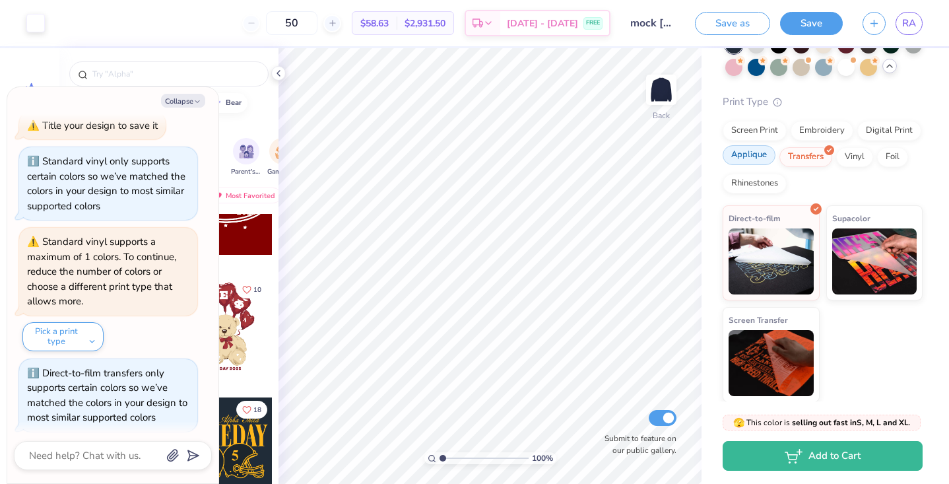
click at [750, 154] on div "Applique" at bounding box center [749, 155] width 53 height 20
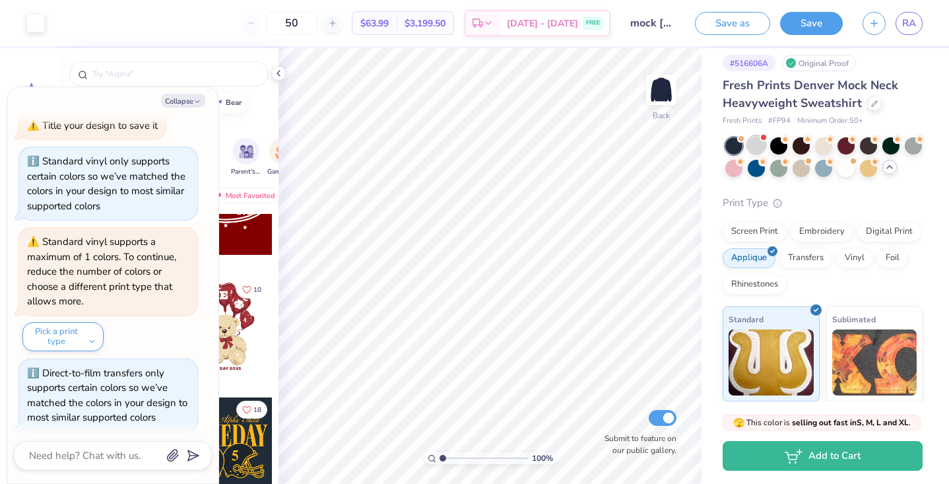
scroll to position [482, 0]
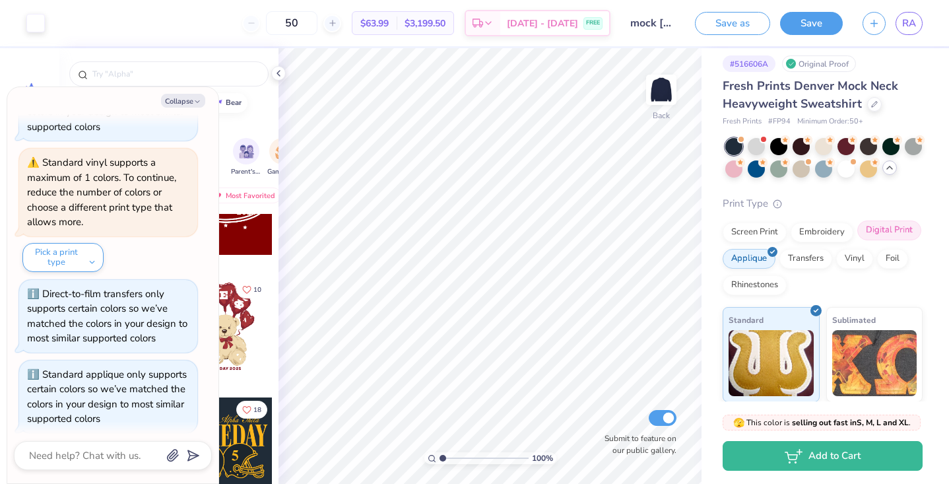
click at [874, 238] on div "Digital Print" at bounding box center [889, 230] width 64 height 20
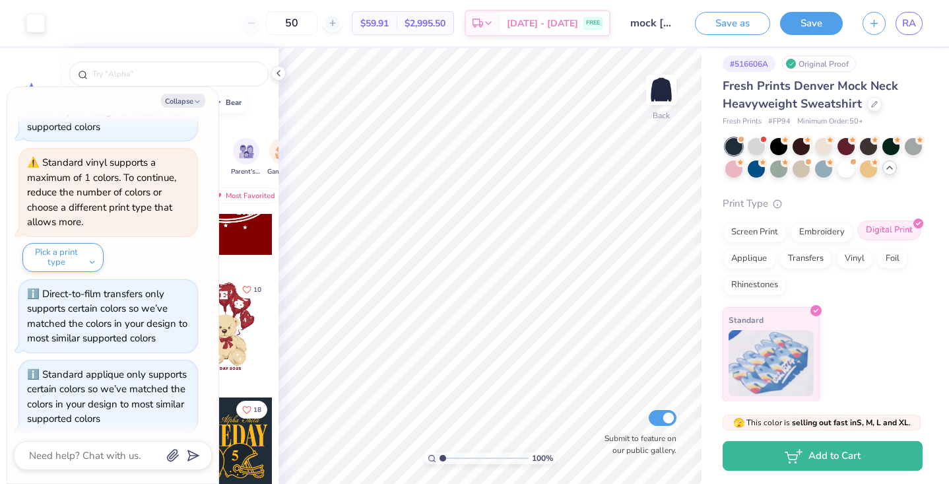
scroll to position [561, 0]
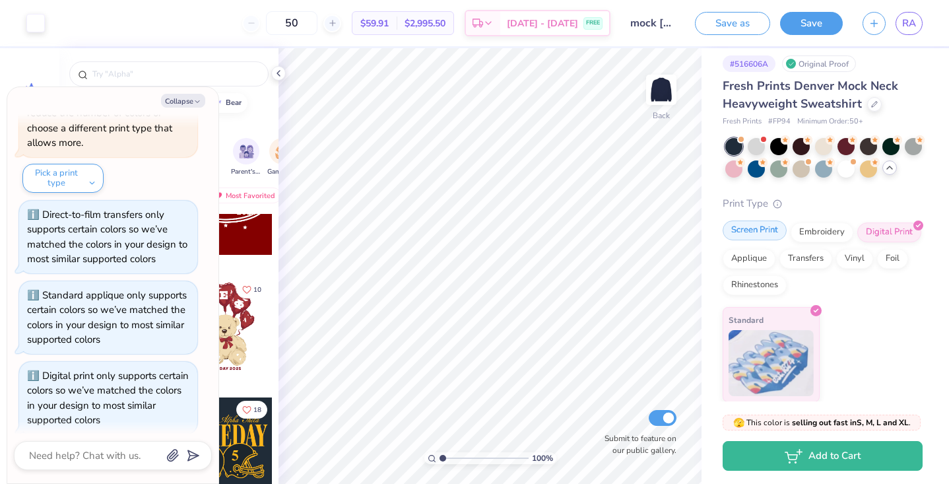
click at [769, 228] on div "Screen Print" at bounding box center [755, 230] width 64 height 20
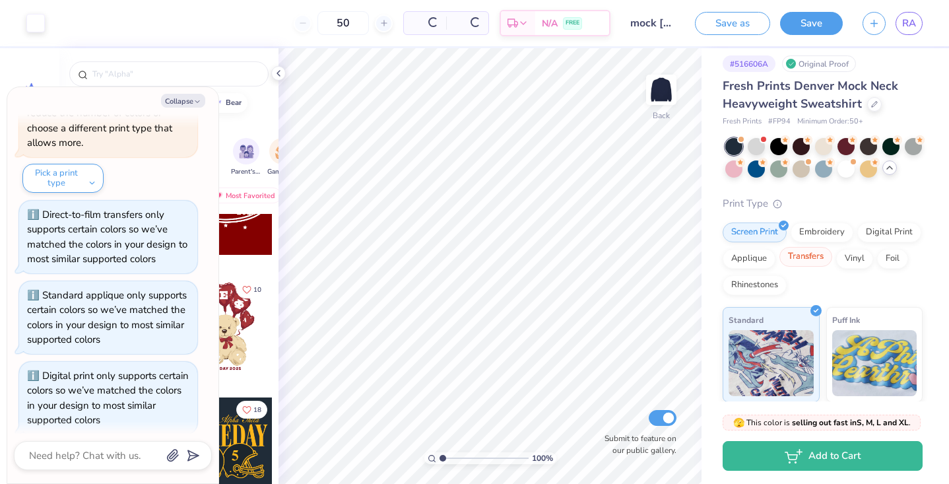
type textarea "x"
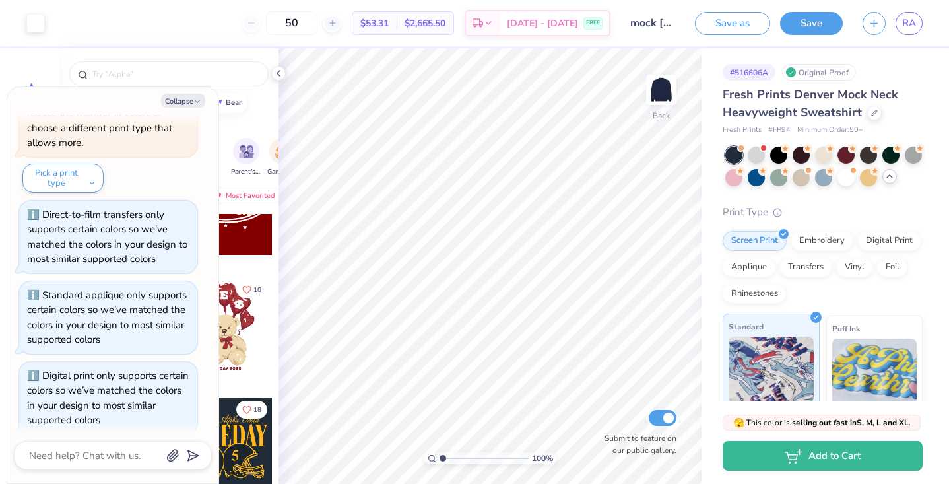
scroll to position [0, 0]
